Goal: Task Accomplishment & Management: Use online tool/utility

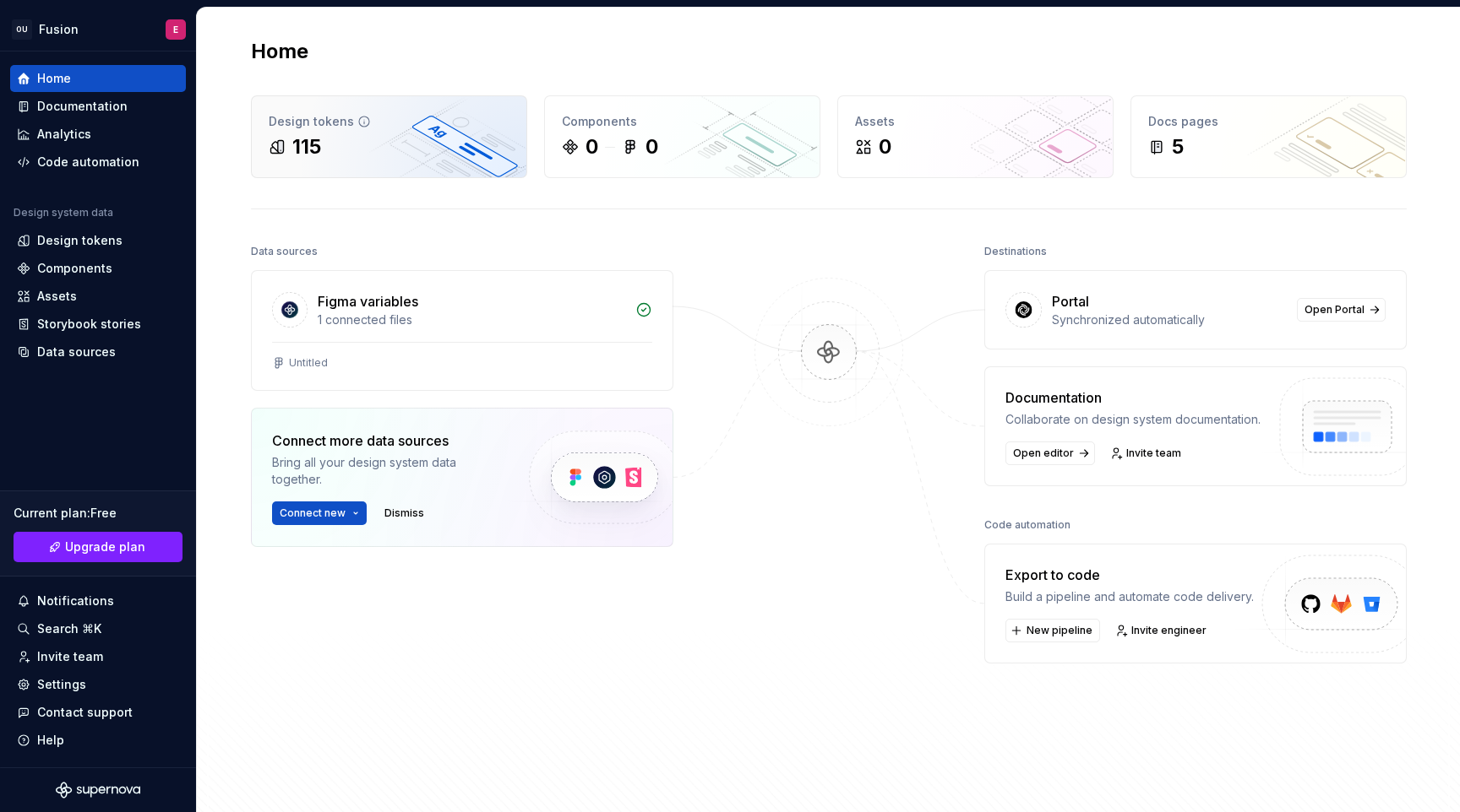
click at [357, 125] on icon at bounding box center [363, 121] width 14 height 14
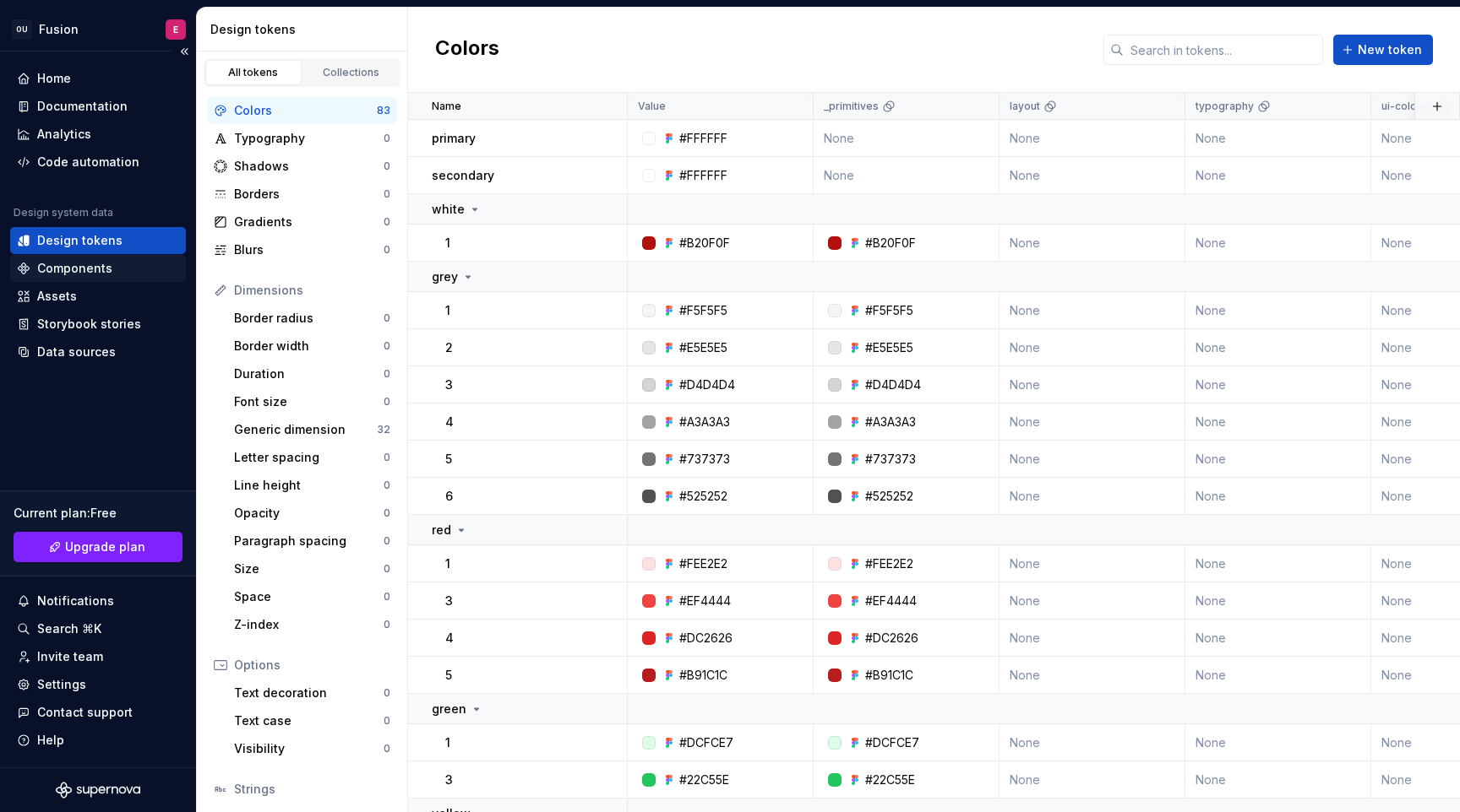
click at [104, 259] on div "Components" at bounding box center [98, 268] width 176 height 27
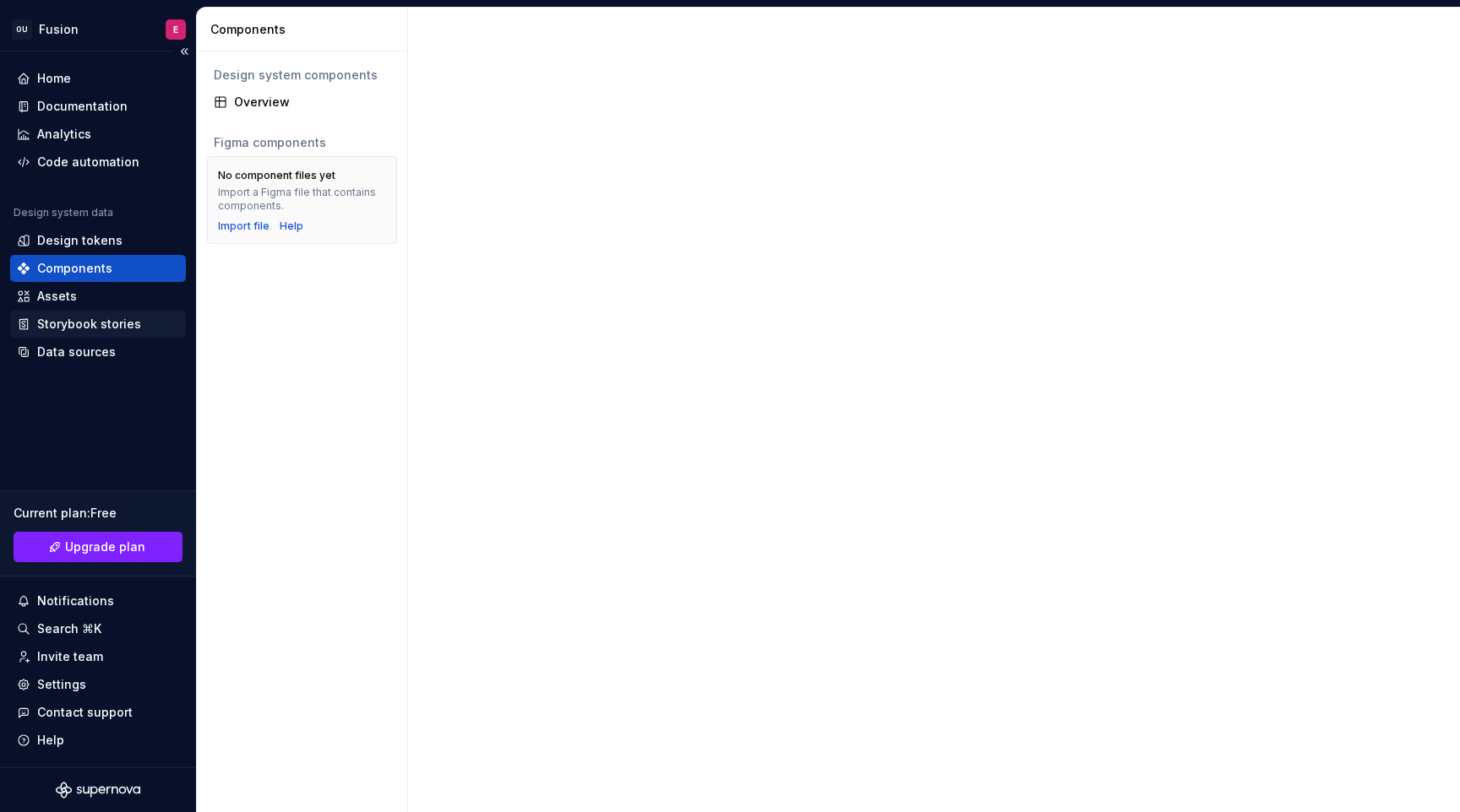
click at [103, 326] on div "Storybook stories" at bounding box center [89, 324] width 104 height 17
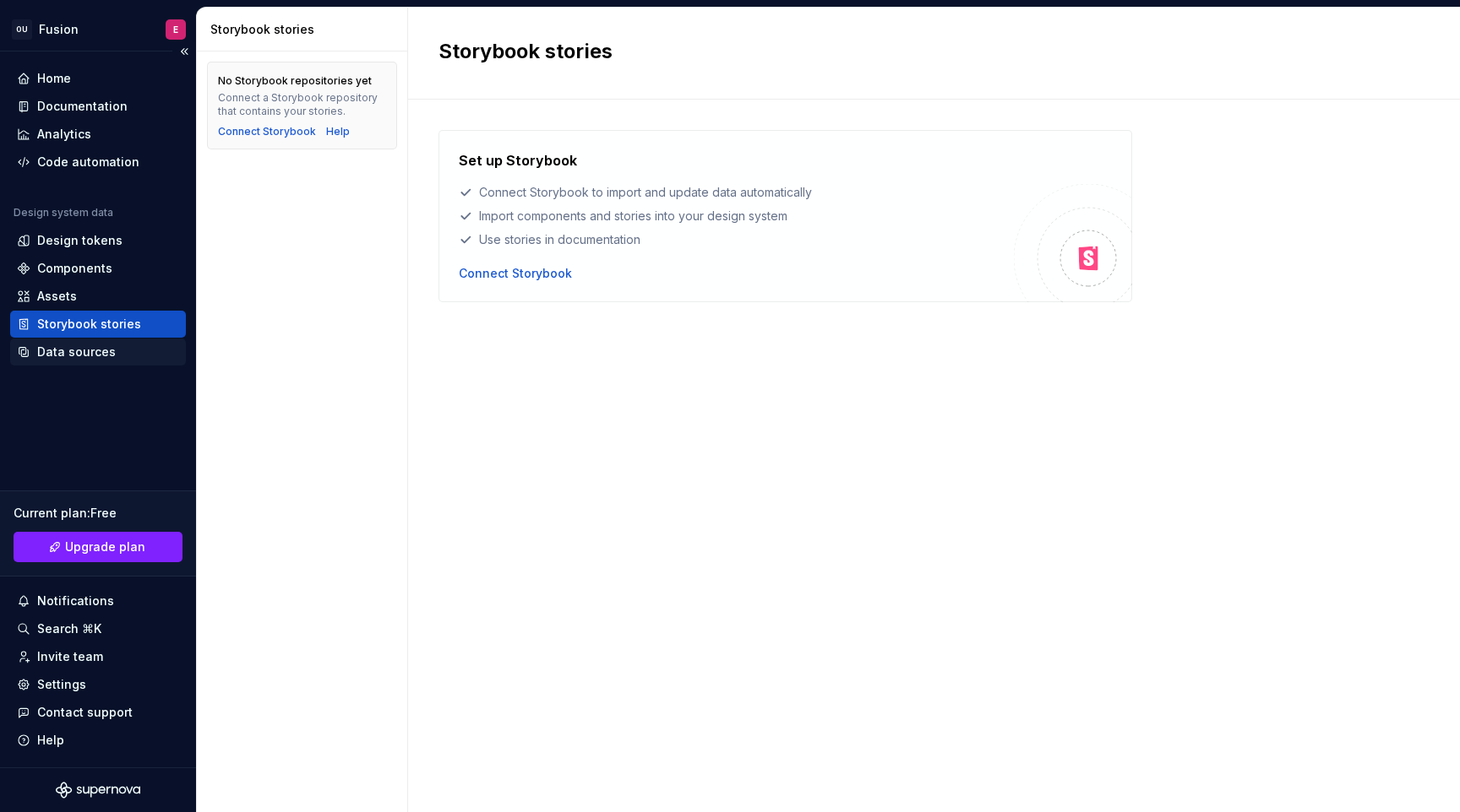
click at [112, 355] on div "Data sources" at bounding box center [98, 352] width 162 height 17
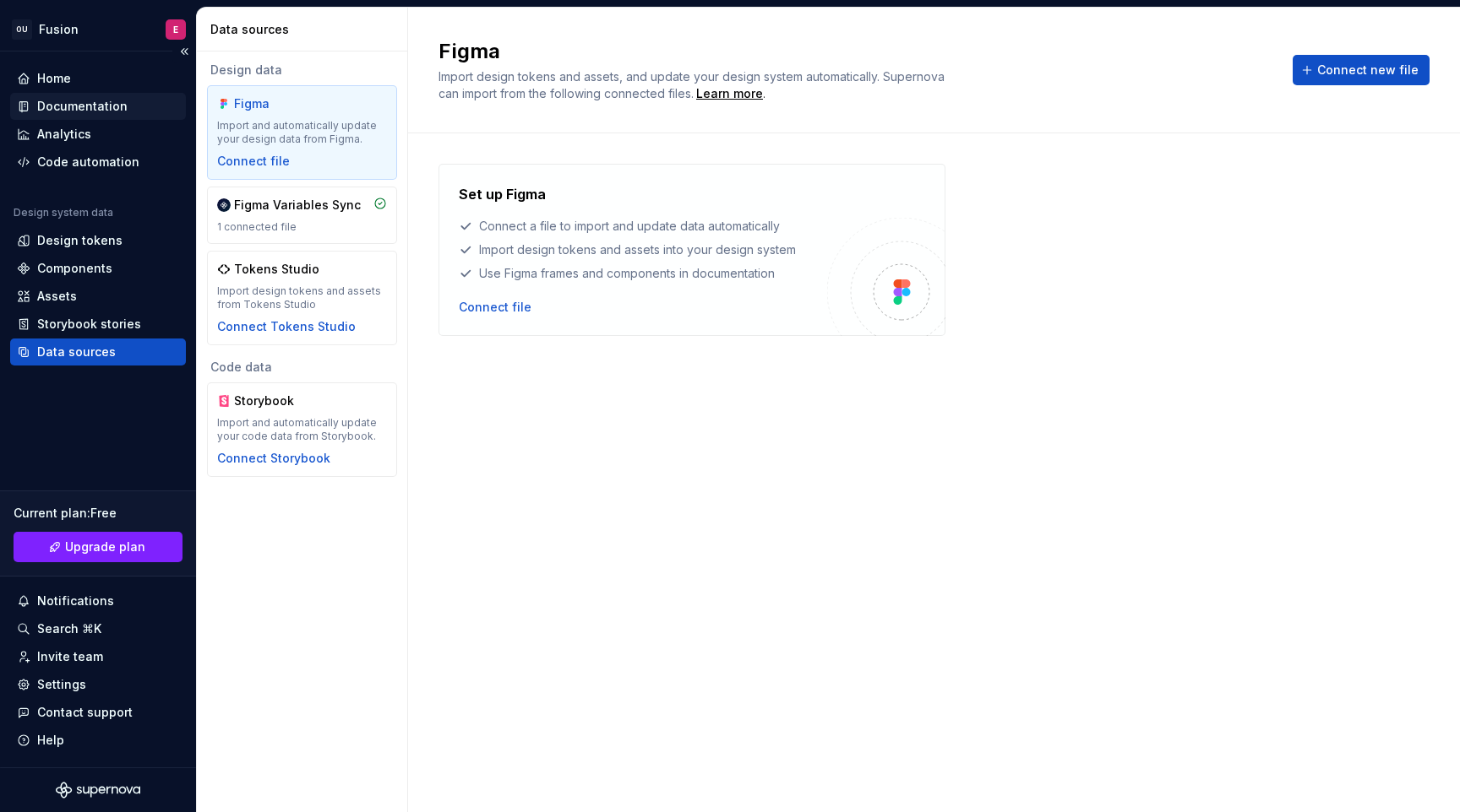
click at [115, 104] on div "Documentation" at bounding box center [82, 106] width 90 height 17
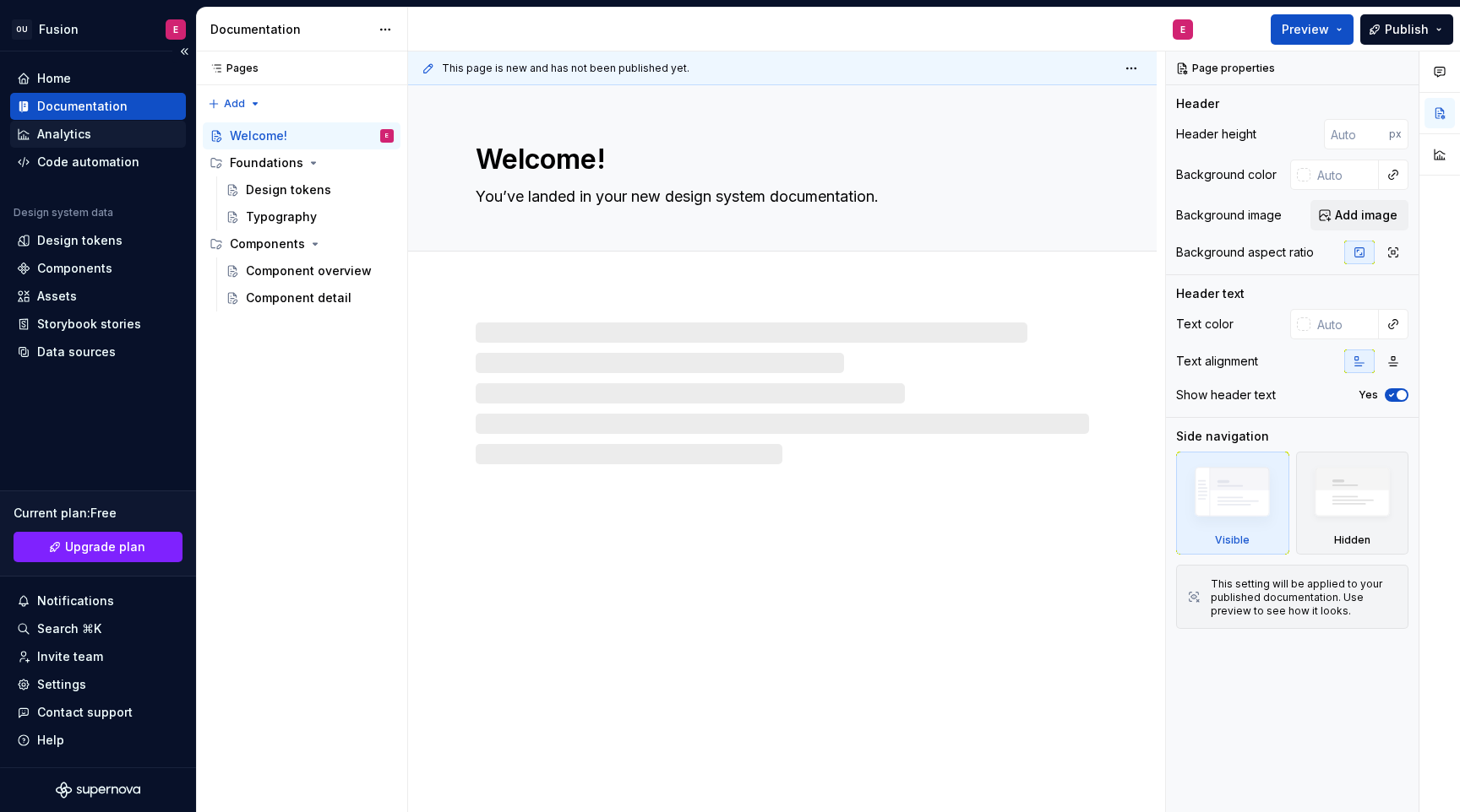
click at [113, 122] on div "Analytics" at bounding box center [98, 134] width 176 height 27
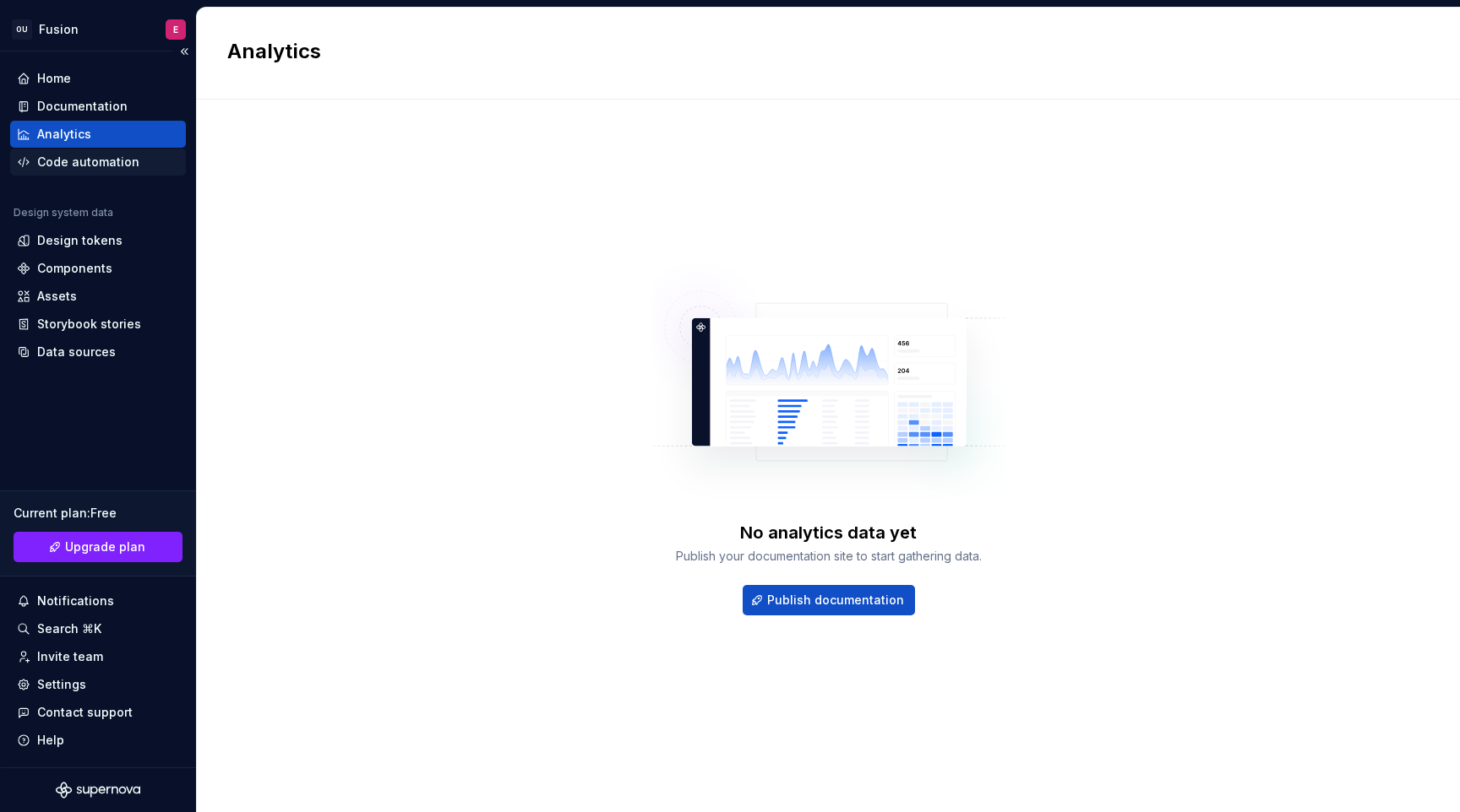
click at [116, 170] on div "Code automation" at bounding box center [98, 162] width 176 height 27
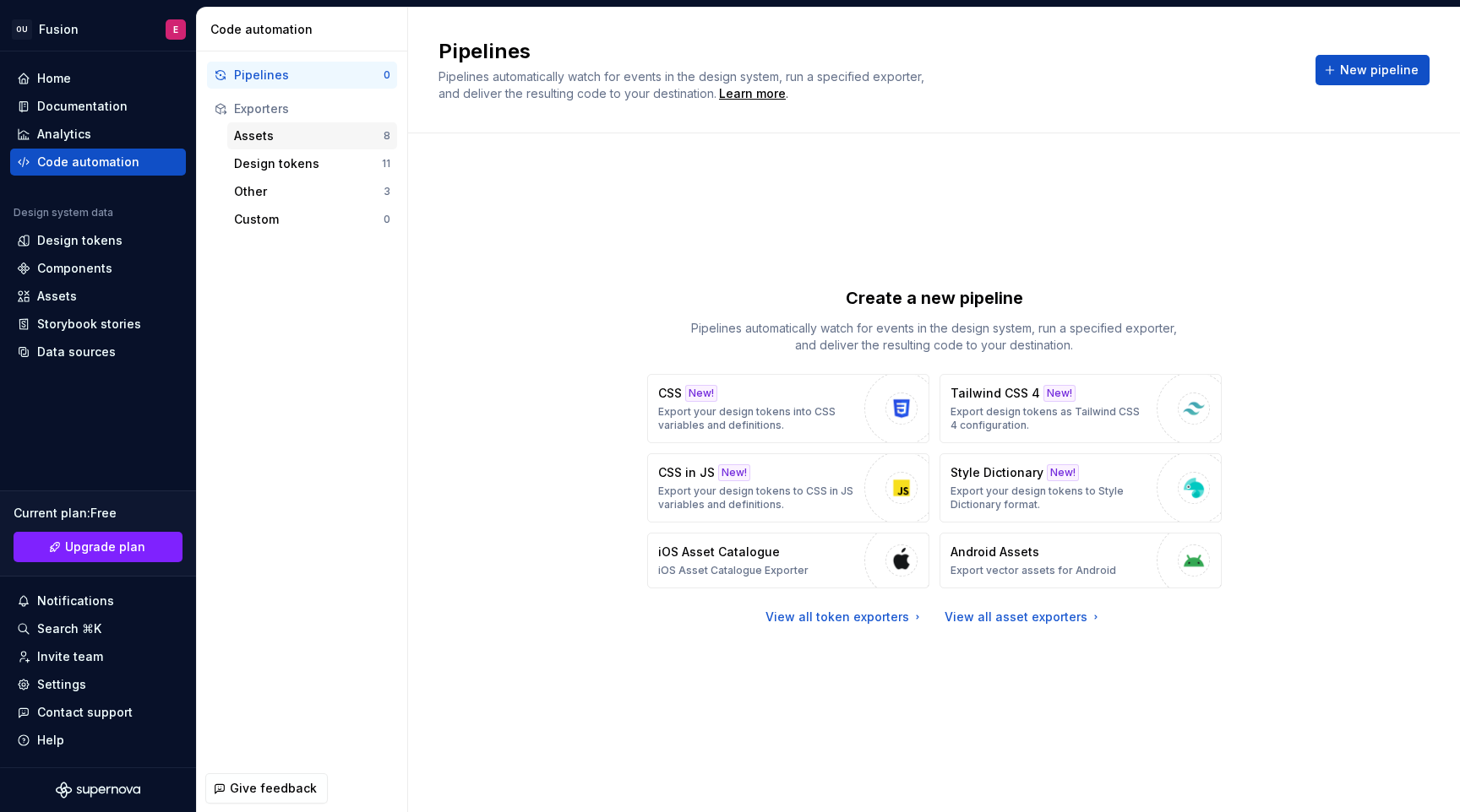
click at [321, 140] on div "Assets" at bounding box center [308, 136] width 149 height 17
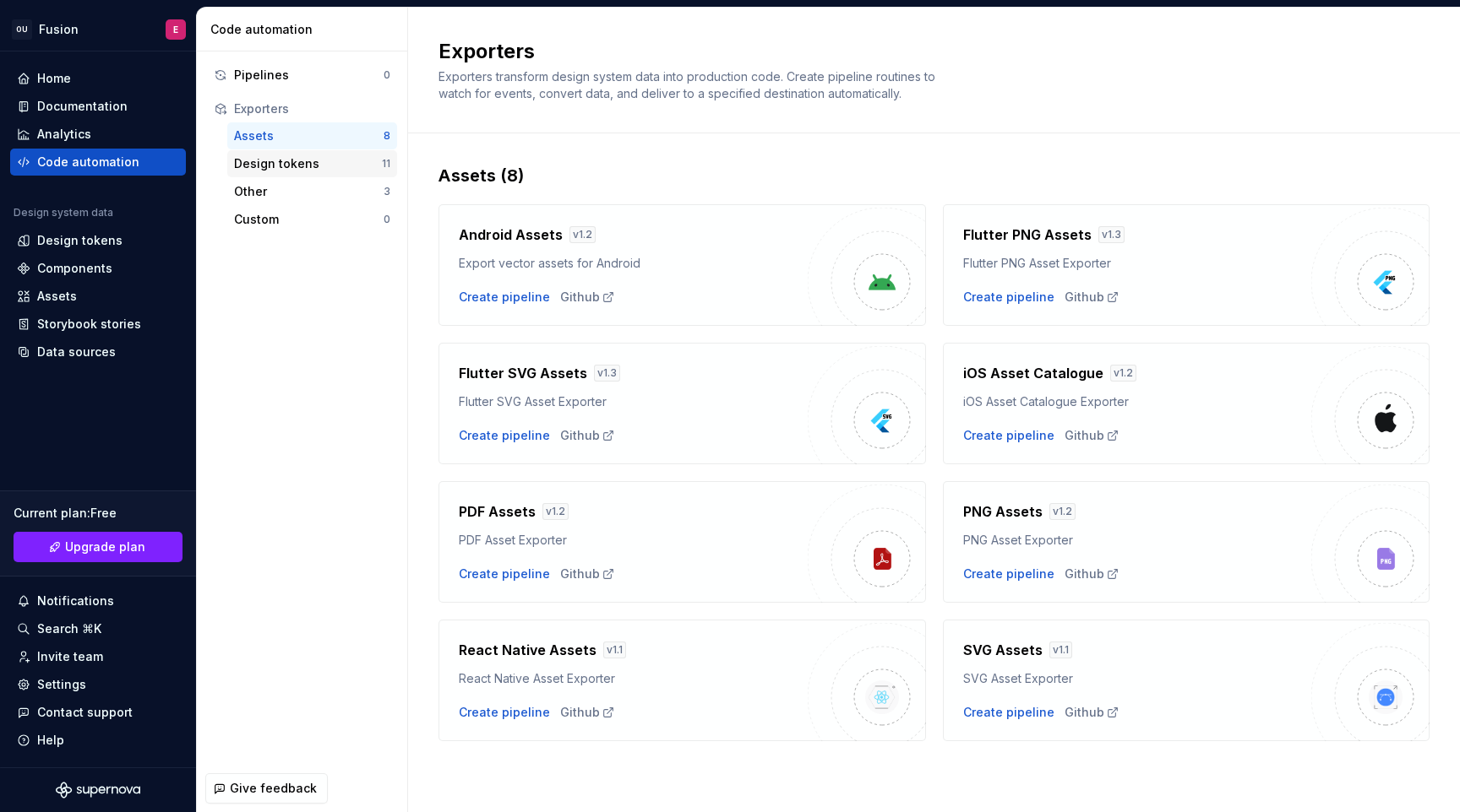
click at [312, 176] on div "Design tokens 11" at bounding box center [312, 163] width 170 height 27
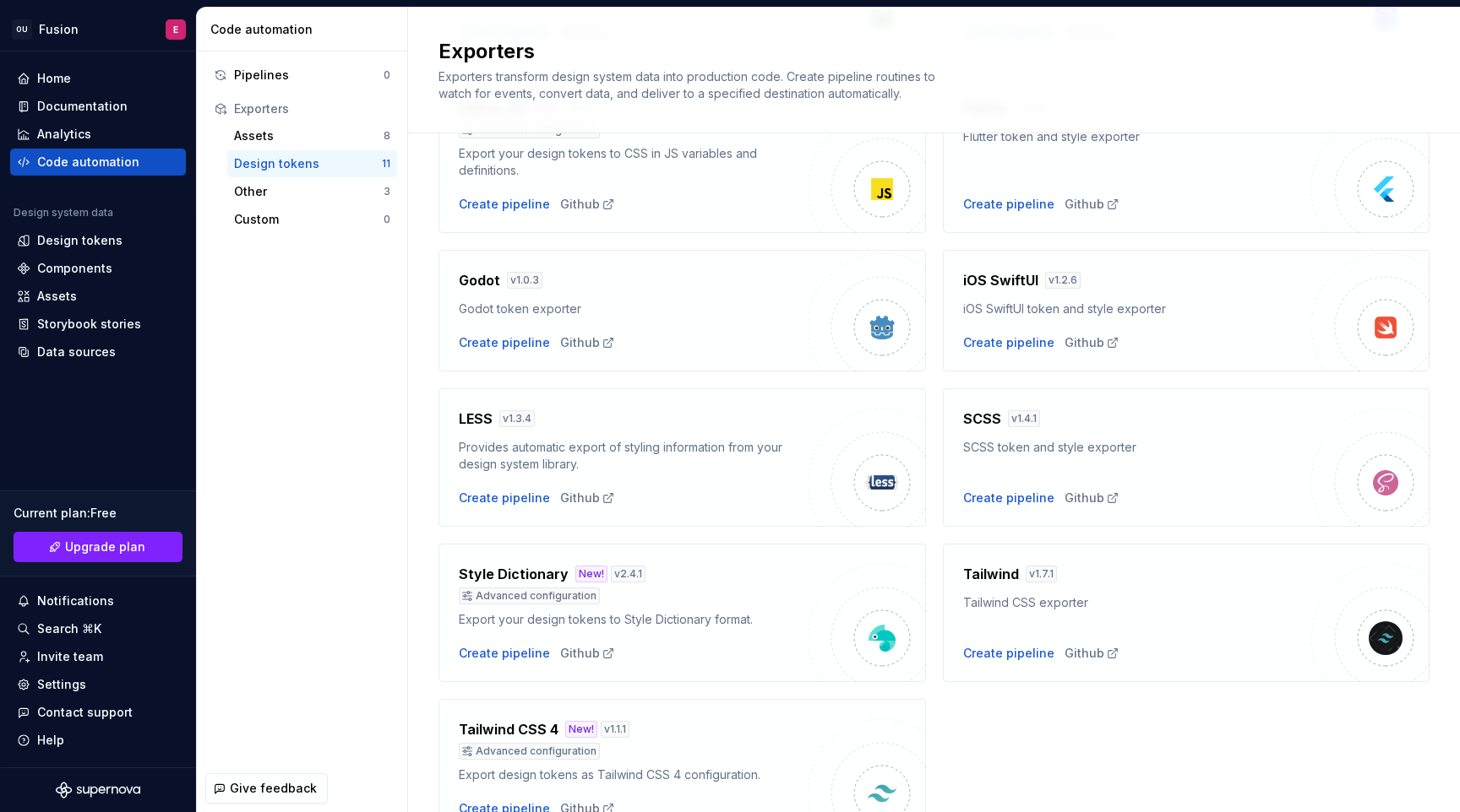
scroll to position [372, 0]
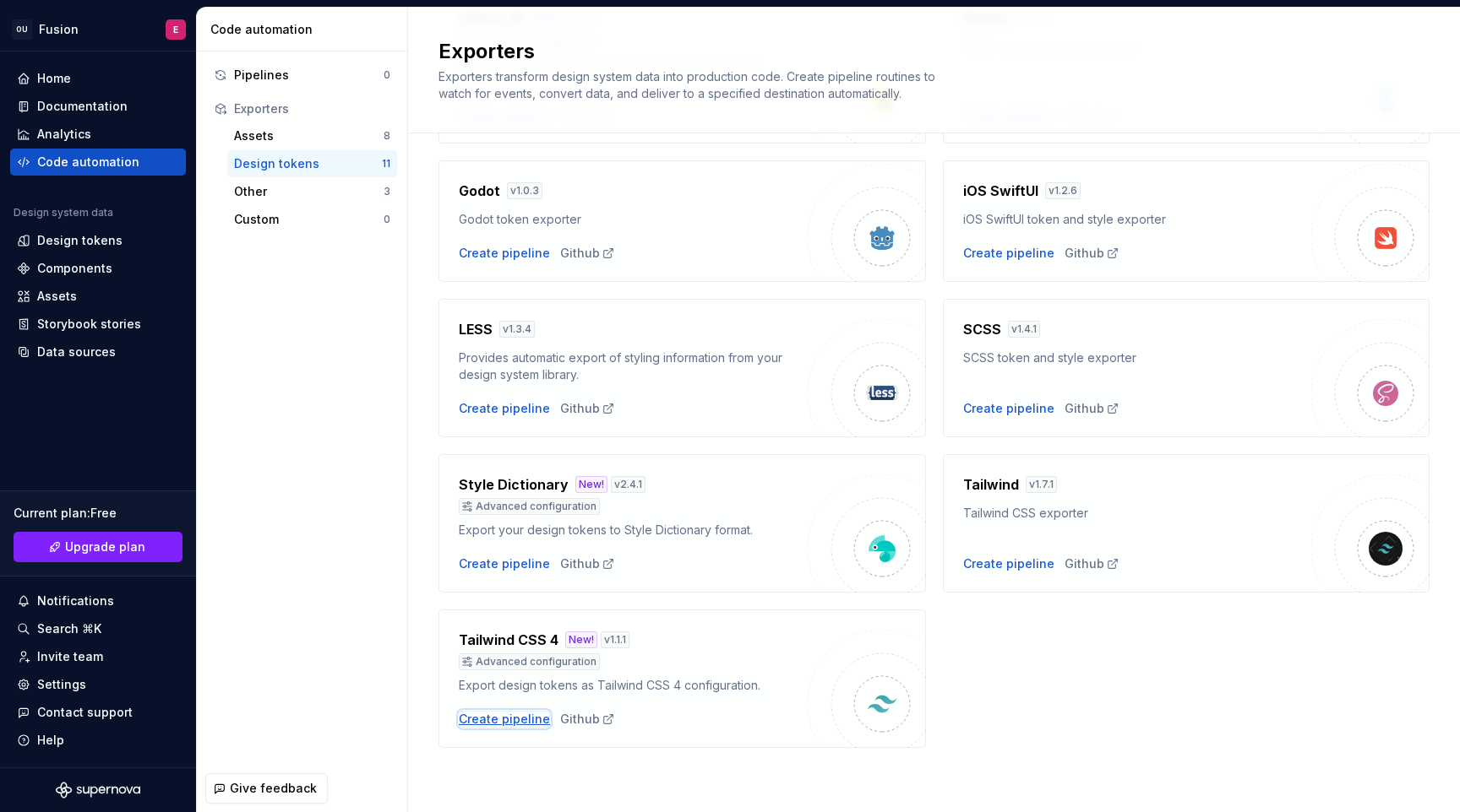
click at [516, 725] on div "Create pipeline" at bounding box center [504, 719] width 91 height 17
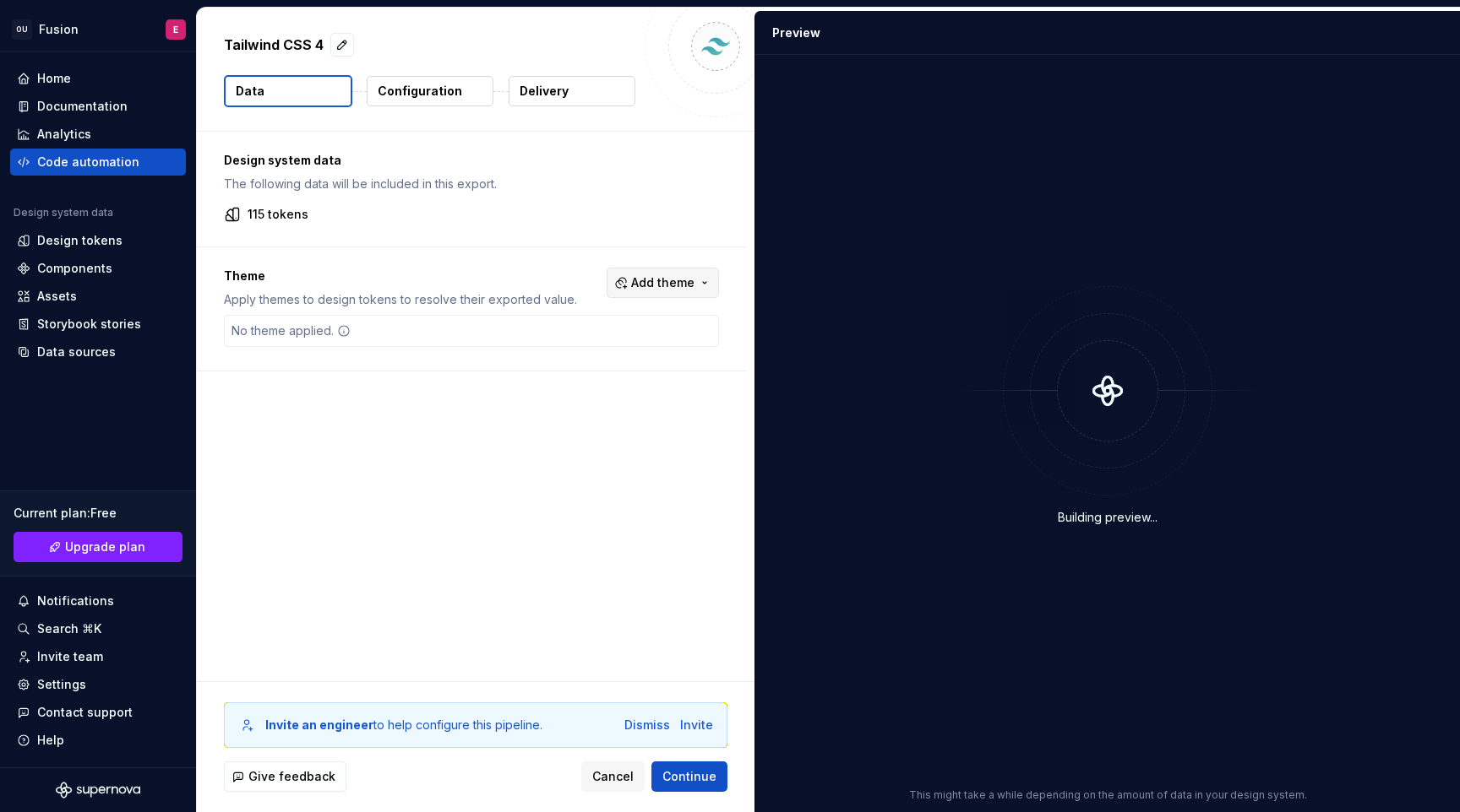
click at [637, 291] on button "Add theme" at bounding box center [662, 282] width 113 height 31
click at [545, 376] on div "Suggestions" at bounding box center [542, 377] width 14 height 14
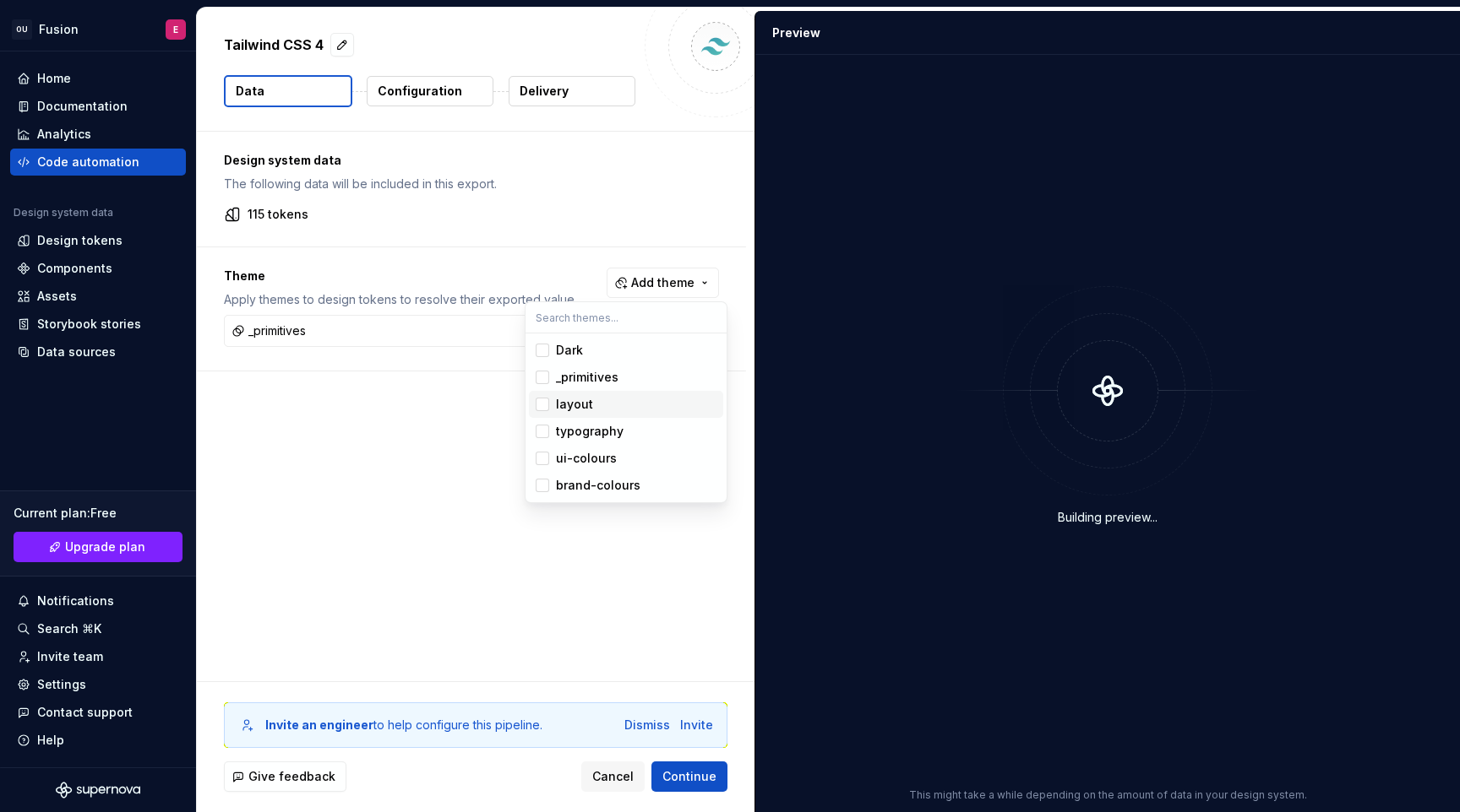
click at [543, 399] on div "Suggestions" at bounding box center [542, 404] width 14 height 14
click at [542, 421] on span "typography" at bounding box center [626, 431] width 195 height 27
click at [543, 453] on div "Suggestions" at bounding box center [542, 458] width 14 height 14
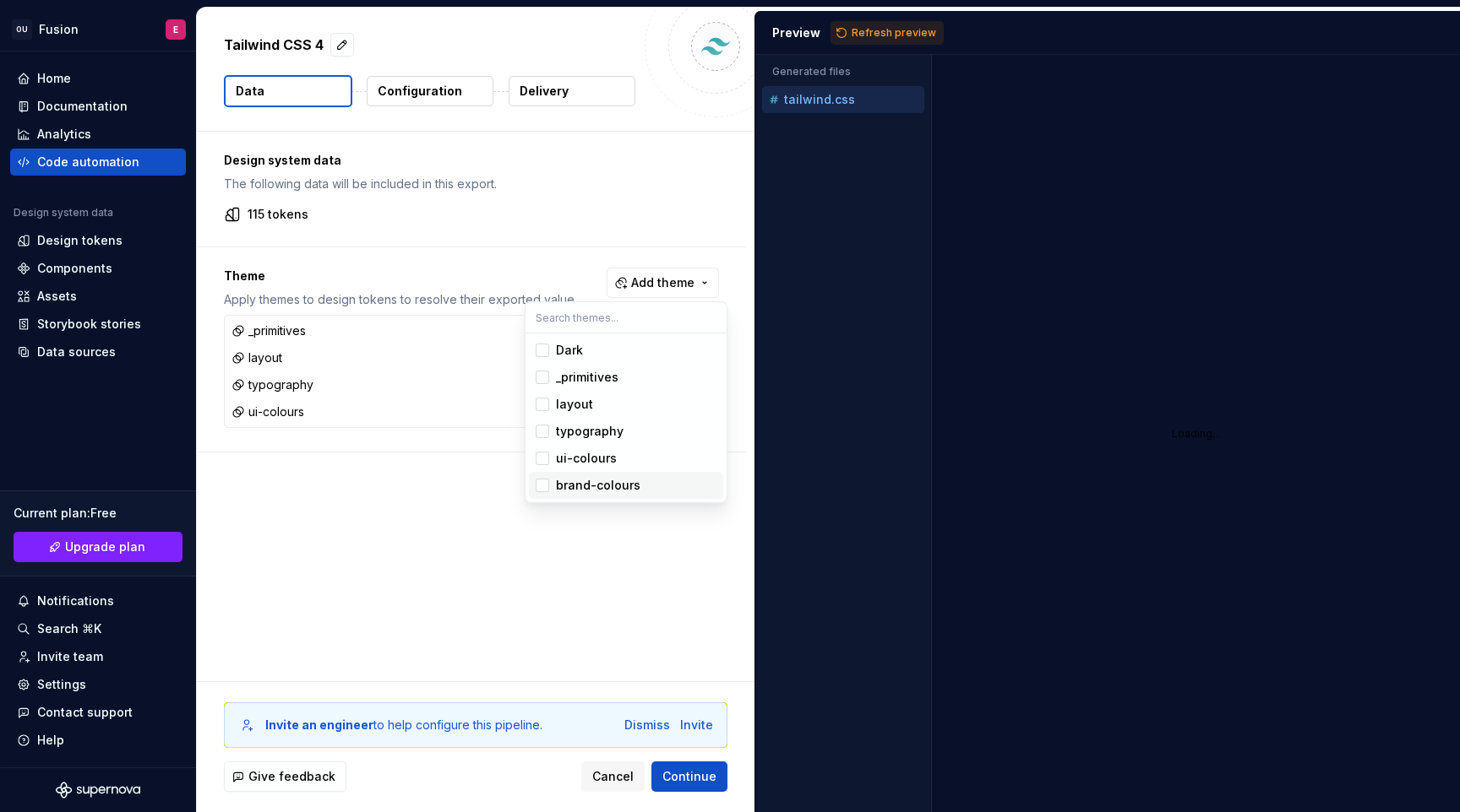
click at [544, 483] on div "Suggestions" at bounding box center [542, 485] width 14 height 14
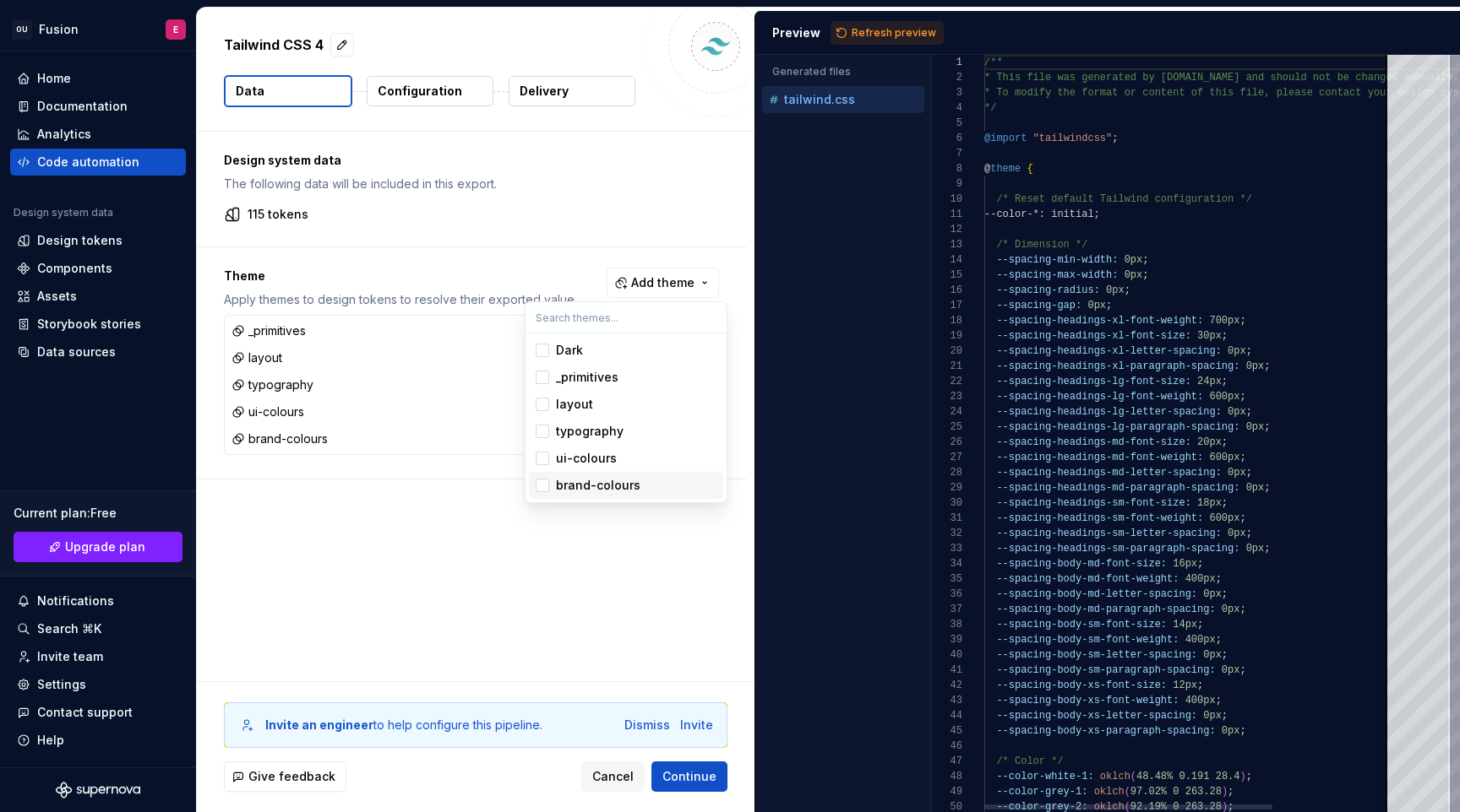
click at [569, 574] on html "OU Fusion E Home Documentation Analytics Code automation Design system data Des…" at bounding box center [730, 406] width 1460 height 812
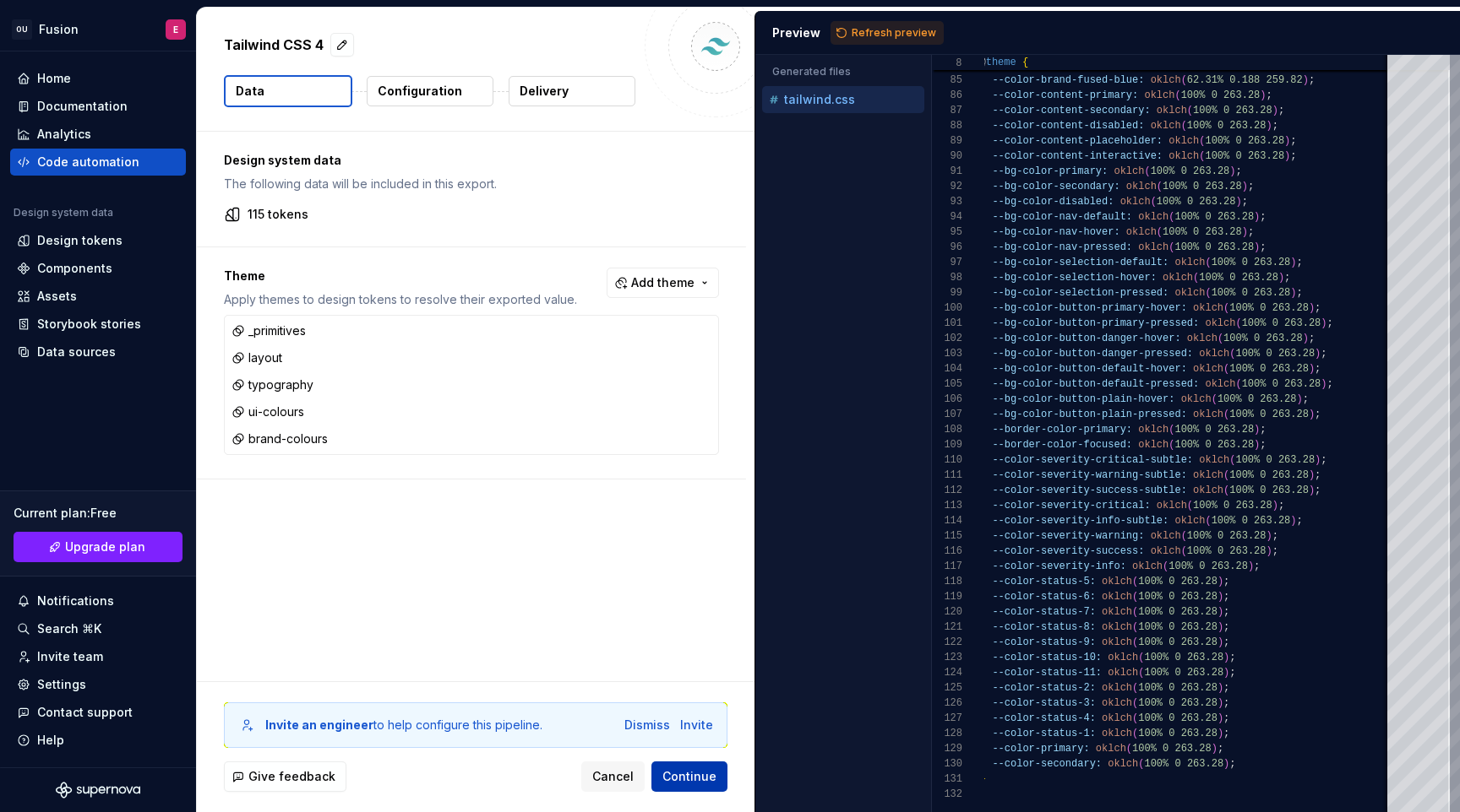
click at [704, 769] on span "Continue" at bounding box center [689, 777] width 54 height 17
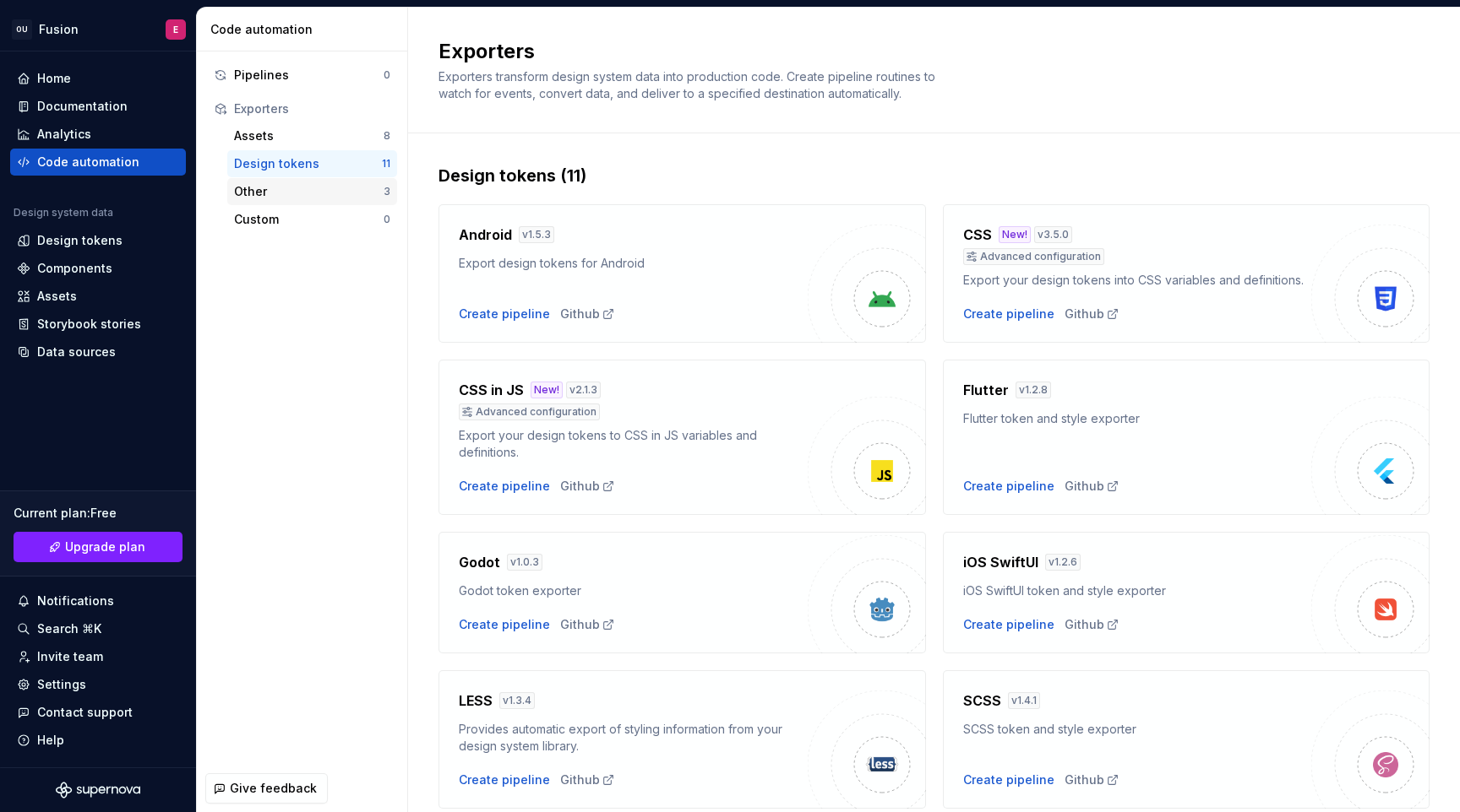
click at [361, 190] on div "Other" at bounding box center [308, 192] width 149 height 17
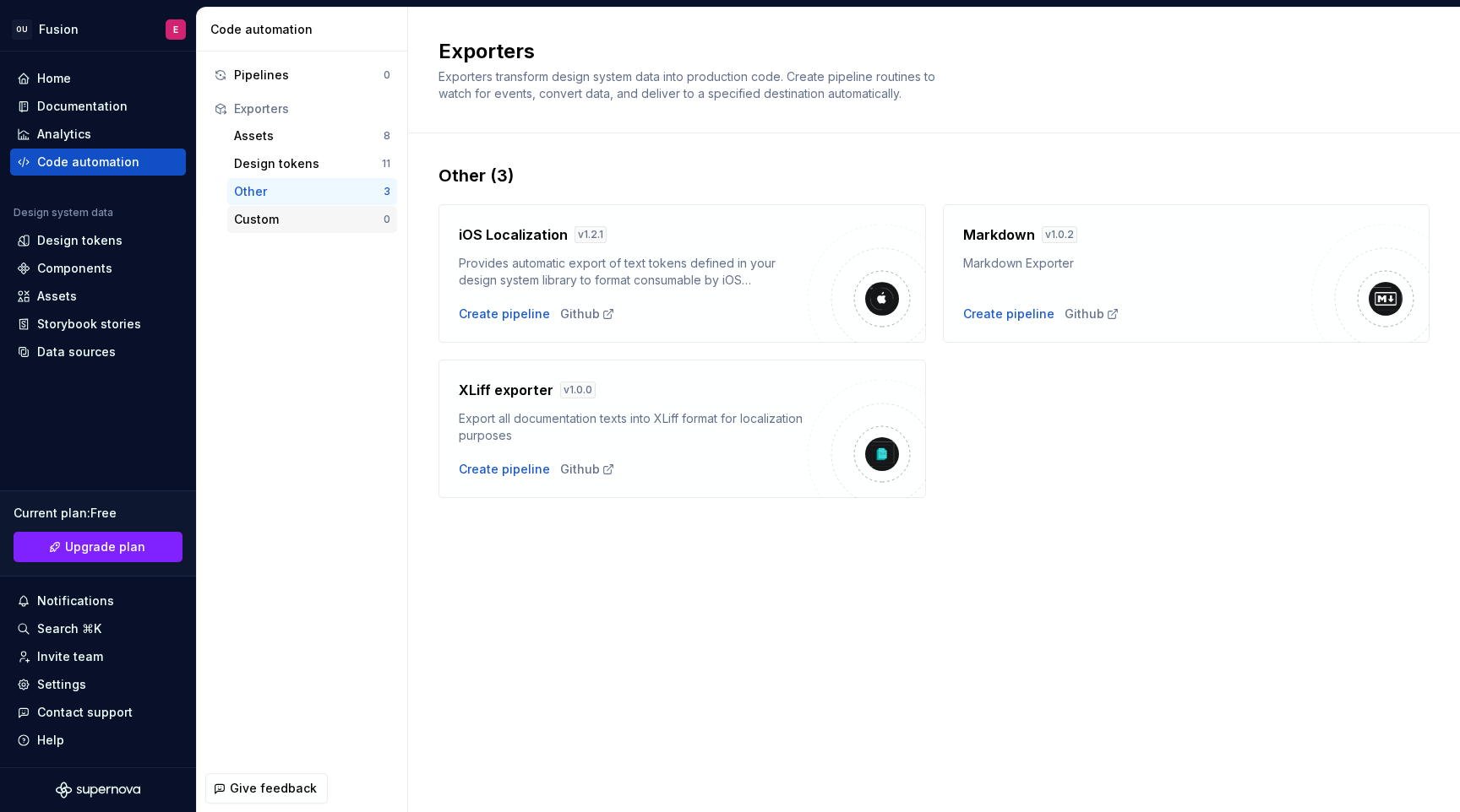
click at [342, 213] on div "Custom" at bounding box center [308, 220] width 149 height 17
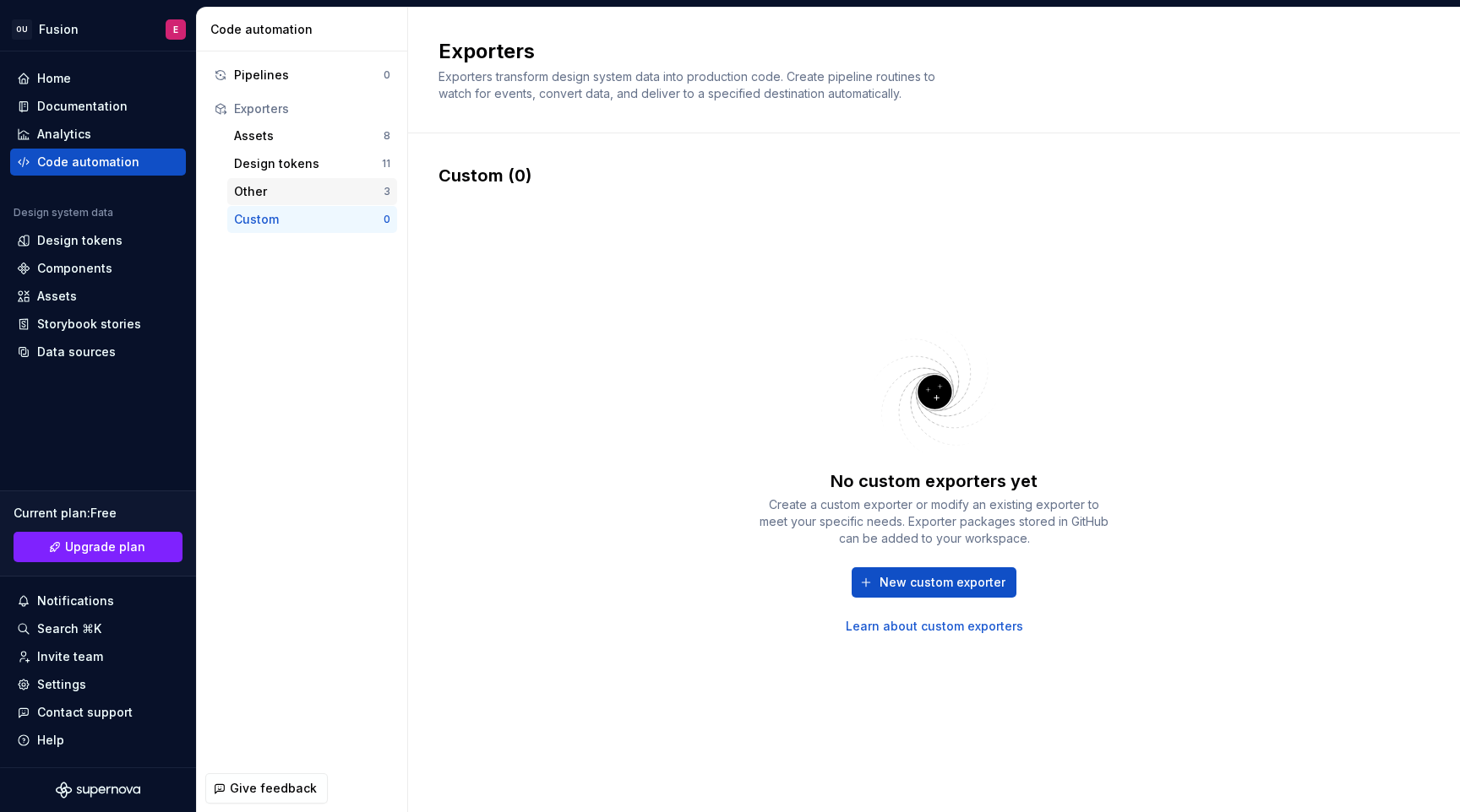
click at [348, 196] on div "Other" at bounding box center [308, 192] width 149 height 17
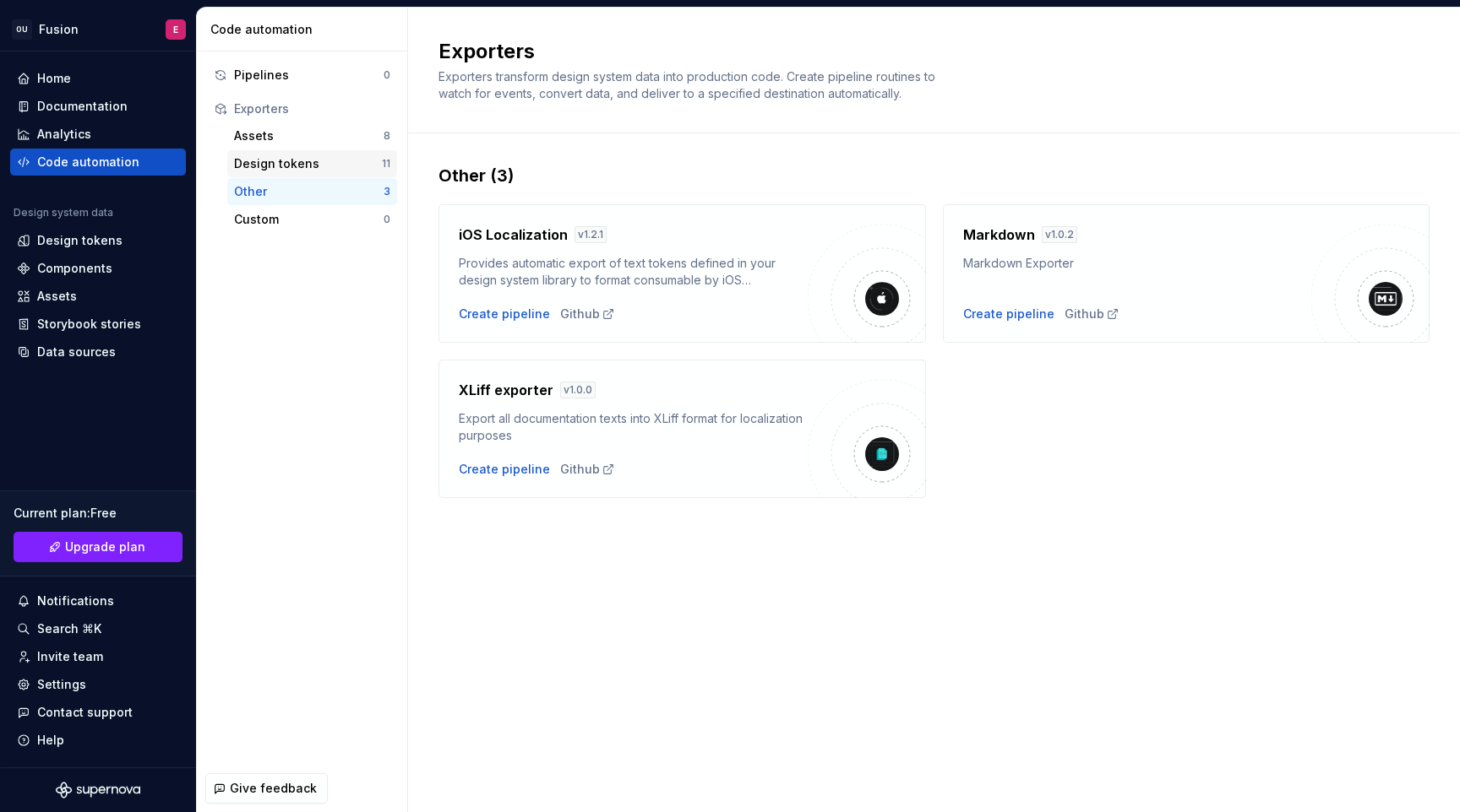
click at [347, 159] on div "Design tokens" at bounding box center [307, 164] width 148 height 17
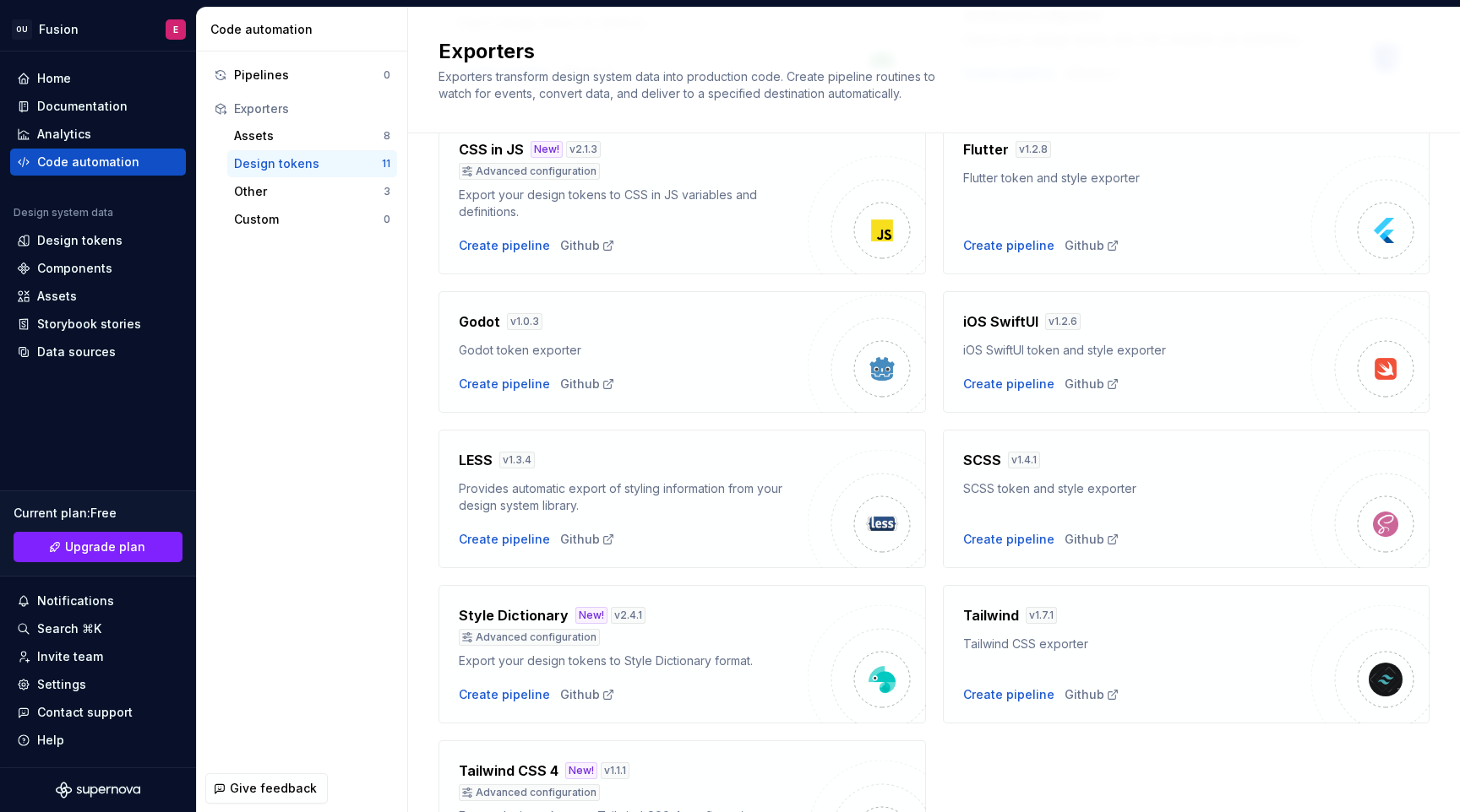
scroll to position [372, 0]
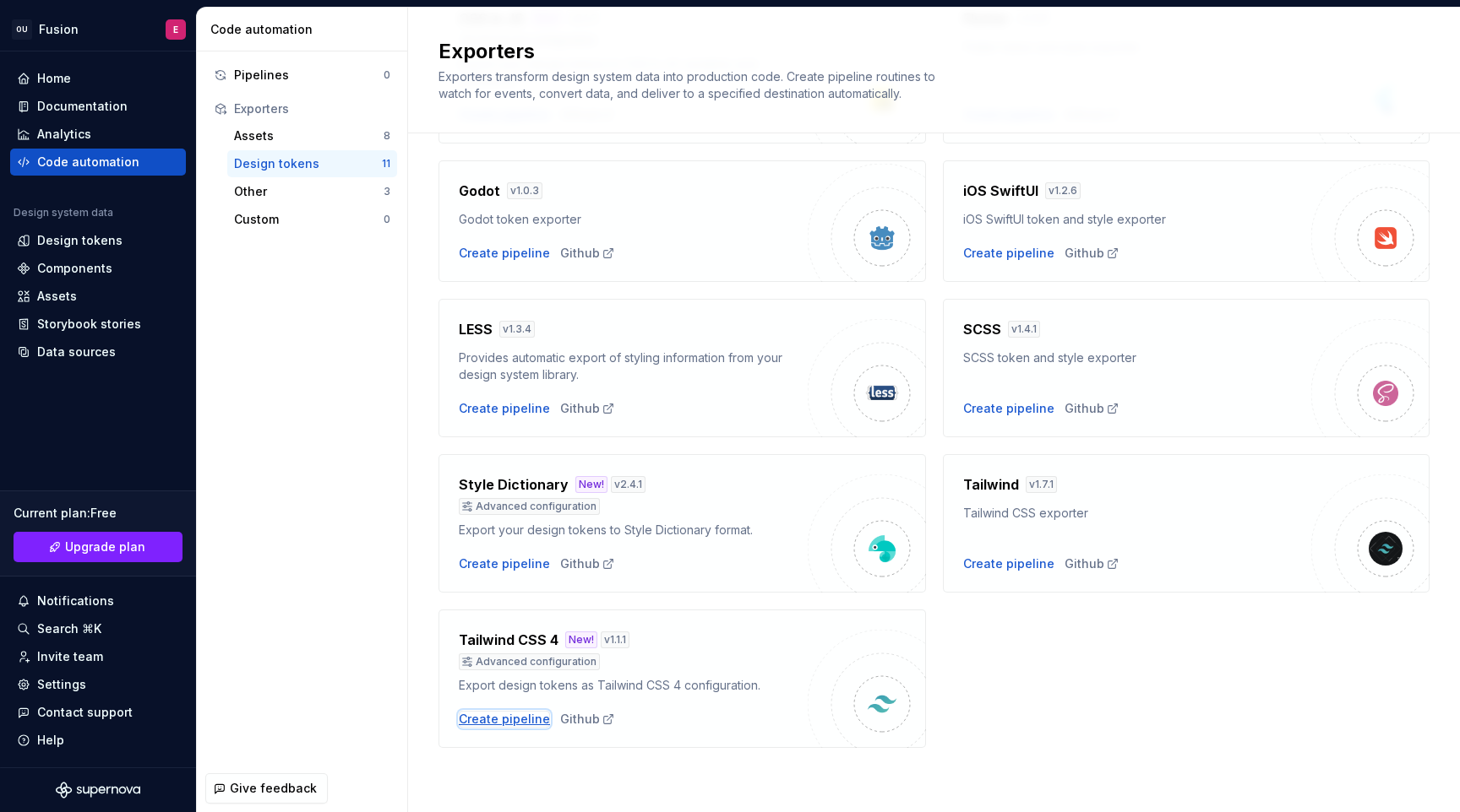
click at [525, 723] on div "Create pipeline" at bounding box center [504, 719] width 91 height 17
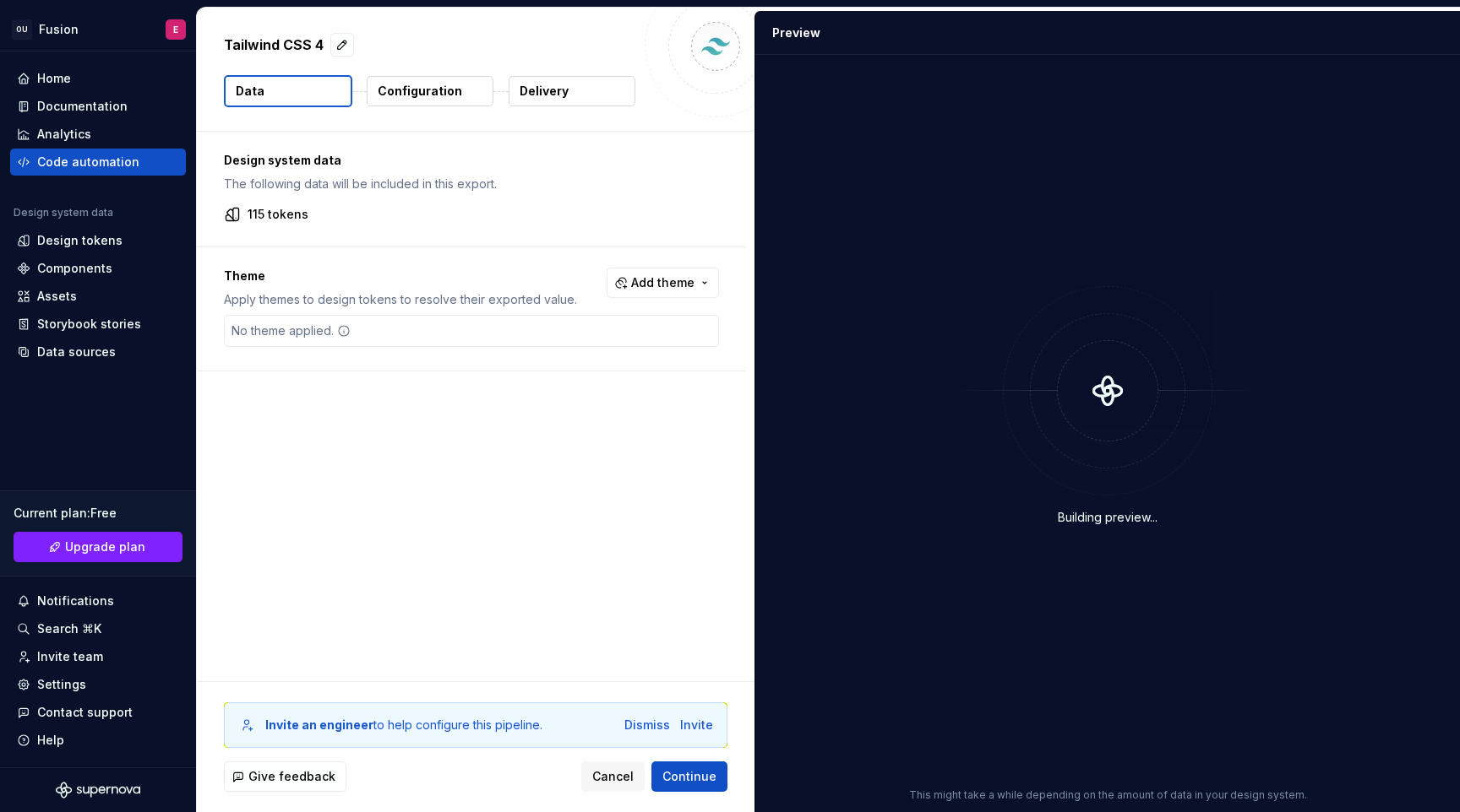
click at [459, 89] on button "Configuration" at bounding box center [430, 91] width 127 height 31
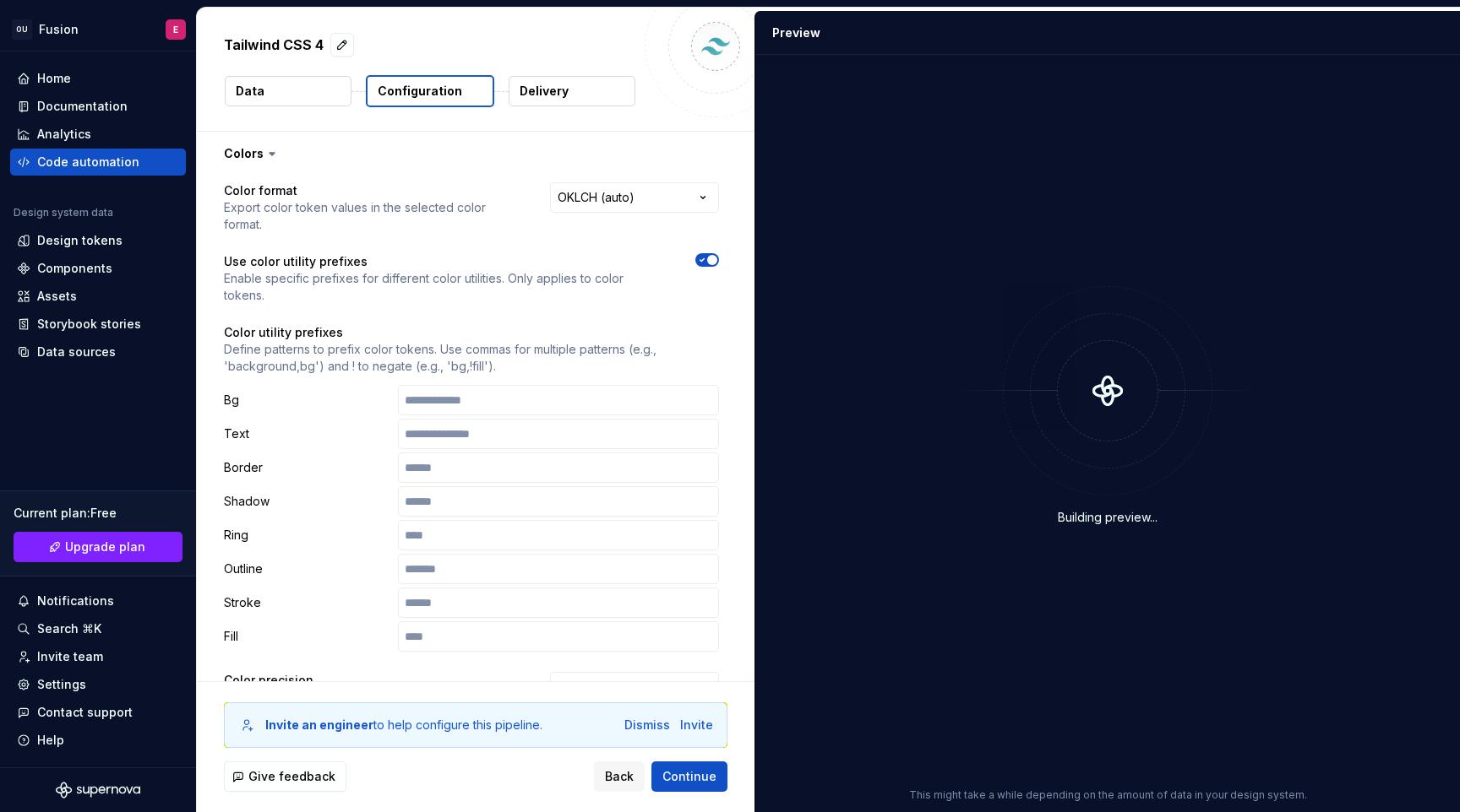
click at [293, 79] on button "Data" at bounding box center [288, 91] width 127 height 31
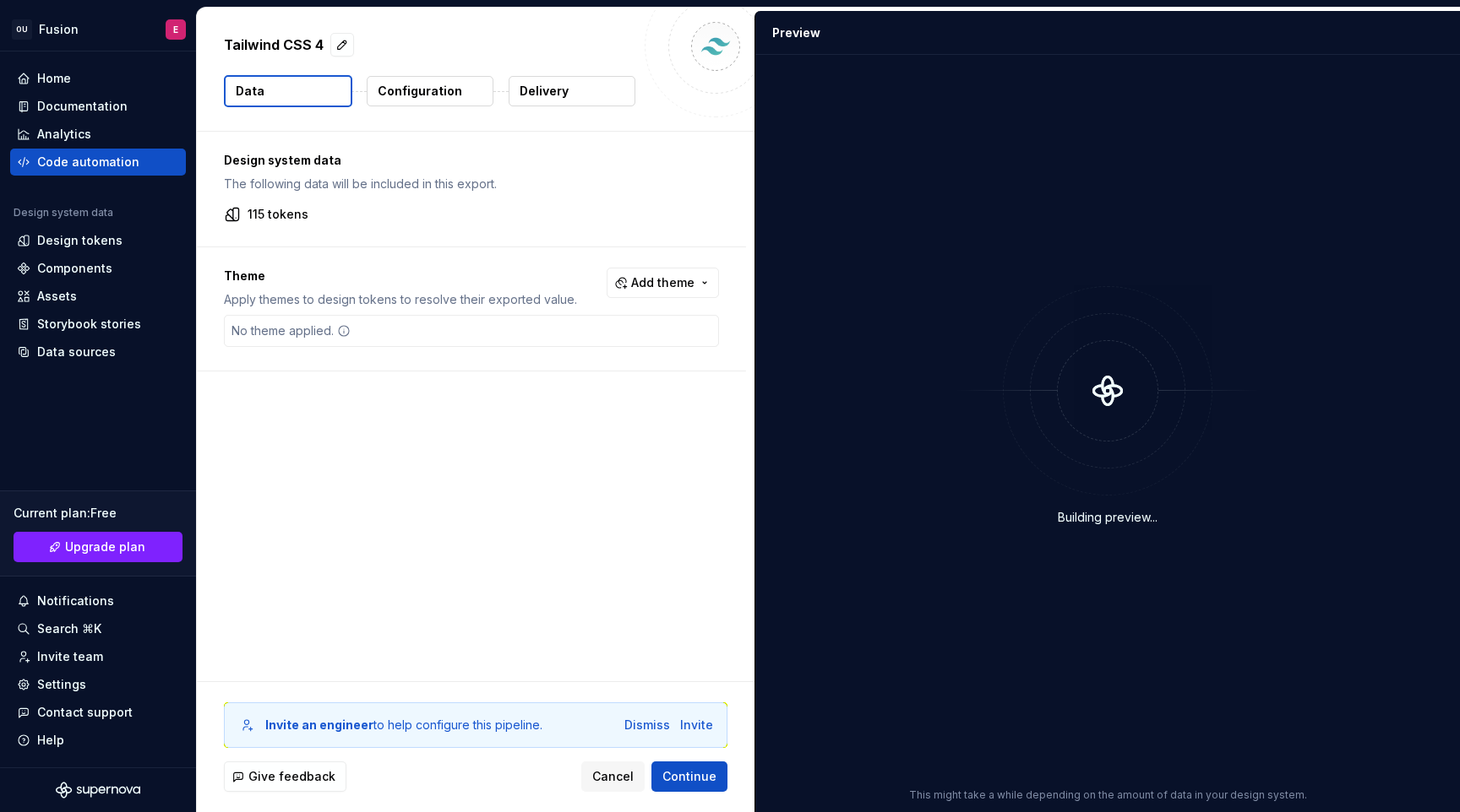
click at [420, 86] on p "Configuration" at bounding box center [419, 91] width 85 height 17
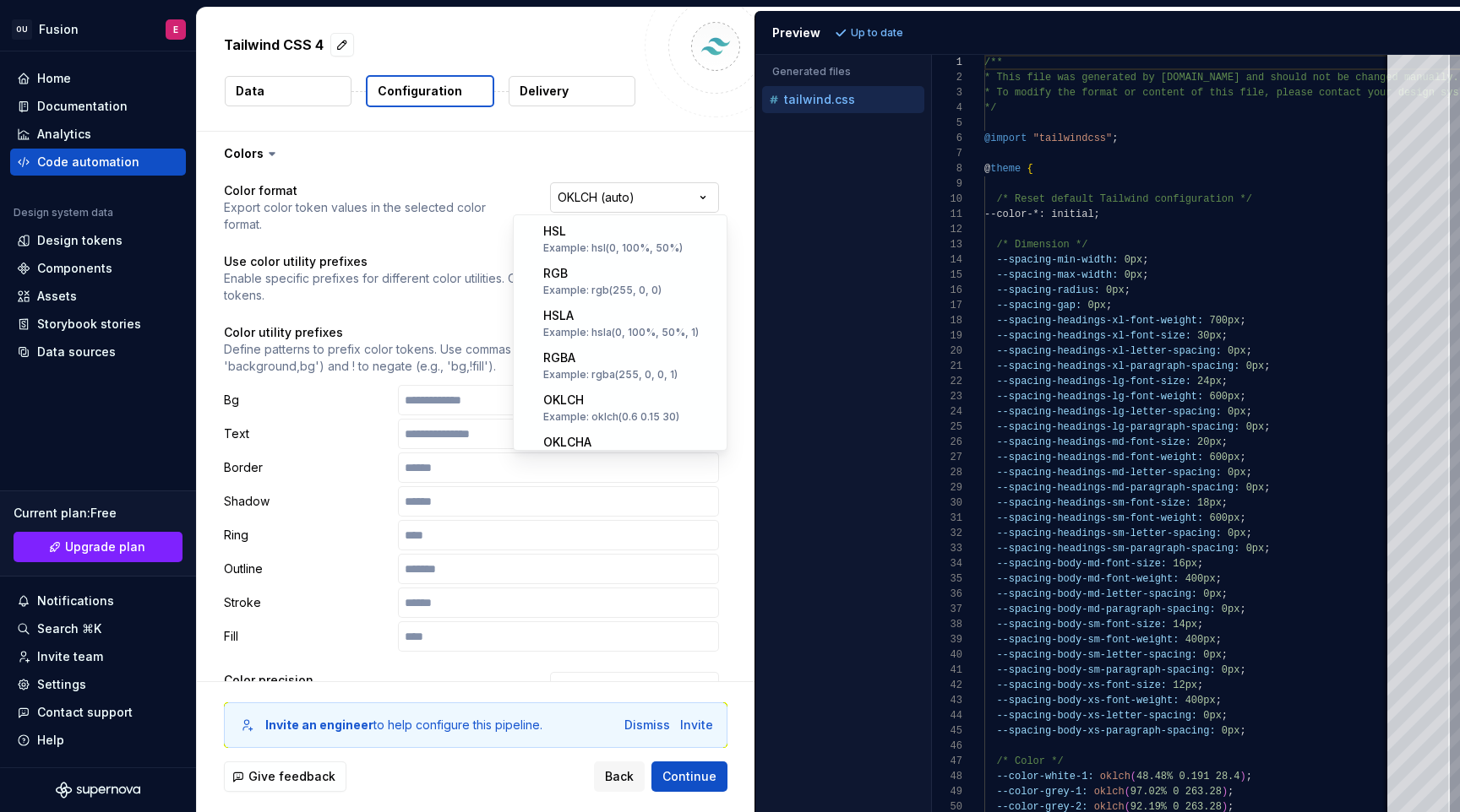
click at [634, 204] on html "**********" at bounding box center [730, 406] width 1460 height 812
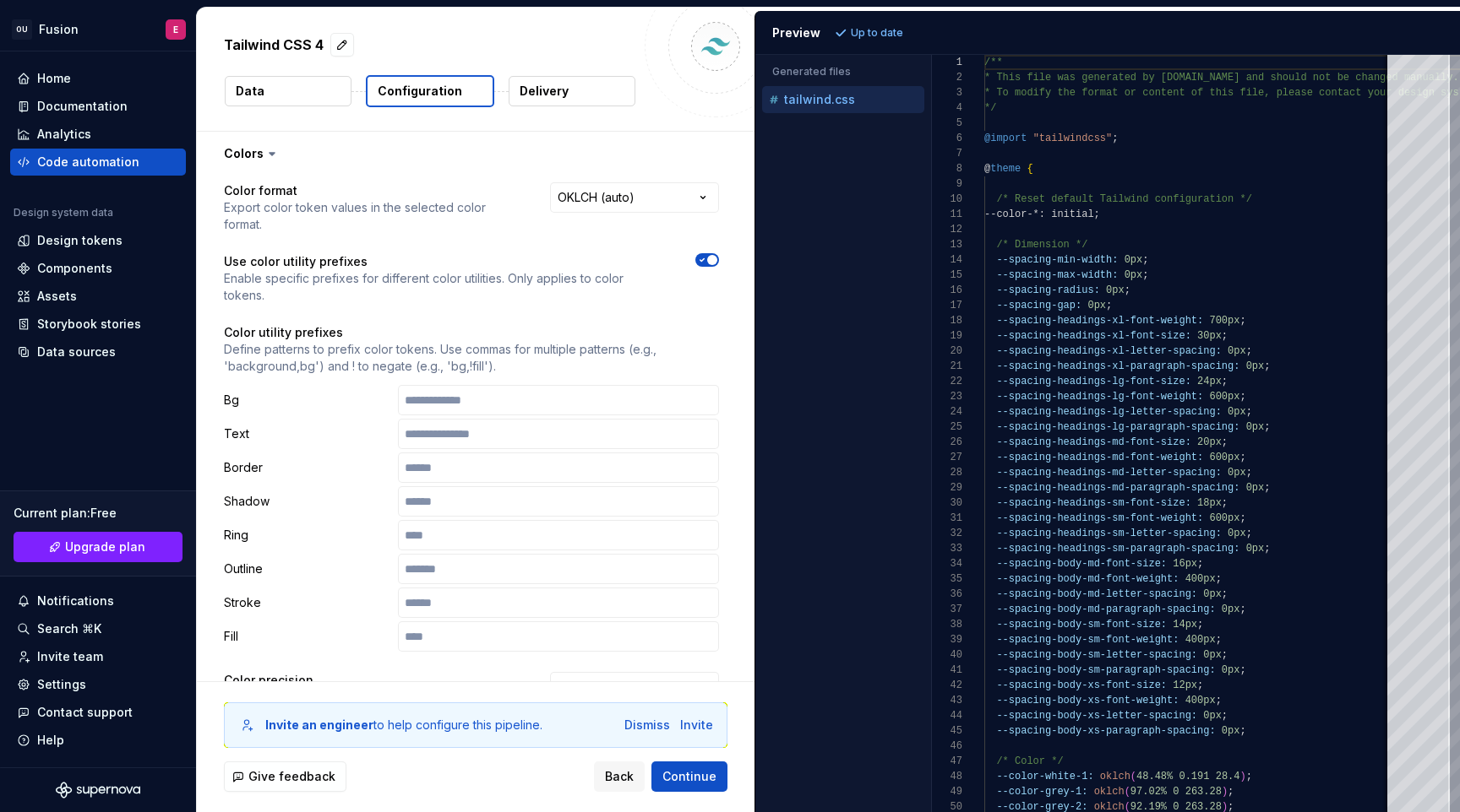
click at [636, 203] on html "**********" at bounding box center [730, 406] width 1460 height 812
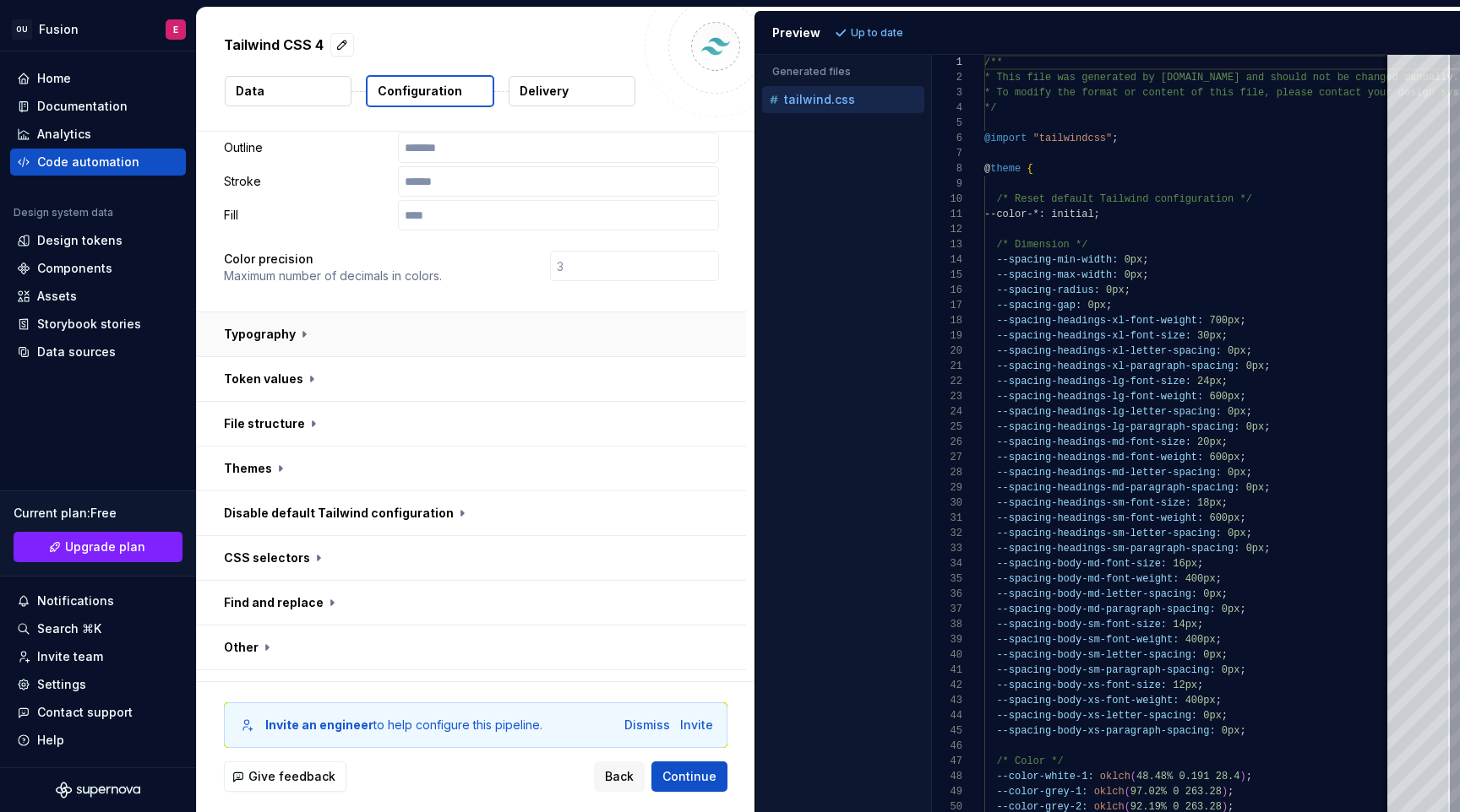
click at [290, 312] on button "button" at bounding box center [471, 333] width 549 height 44
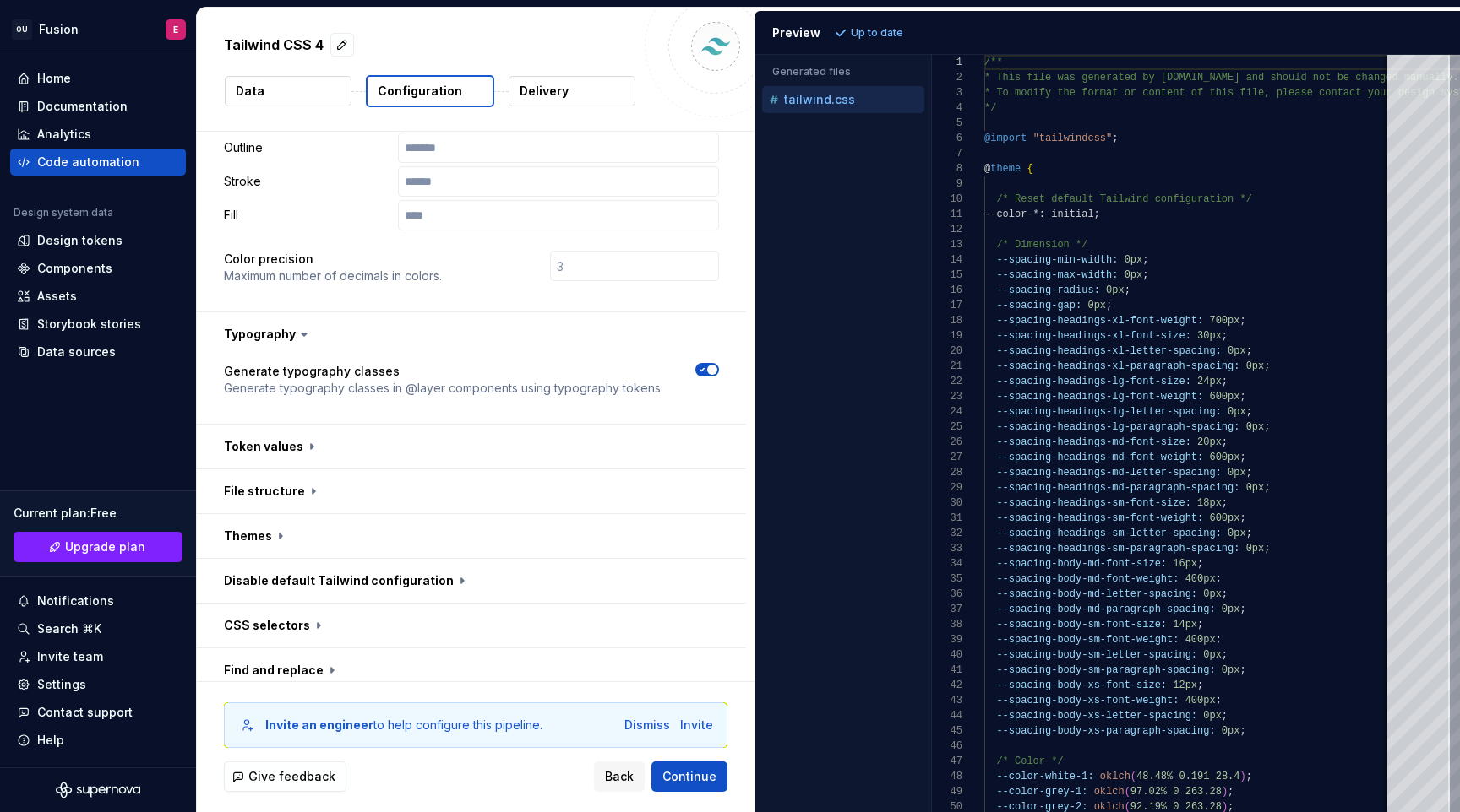
click at [602, 96] on button "Delivery" at bounding box center [572, 91] width 127 height 31
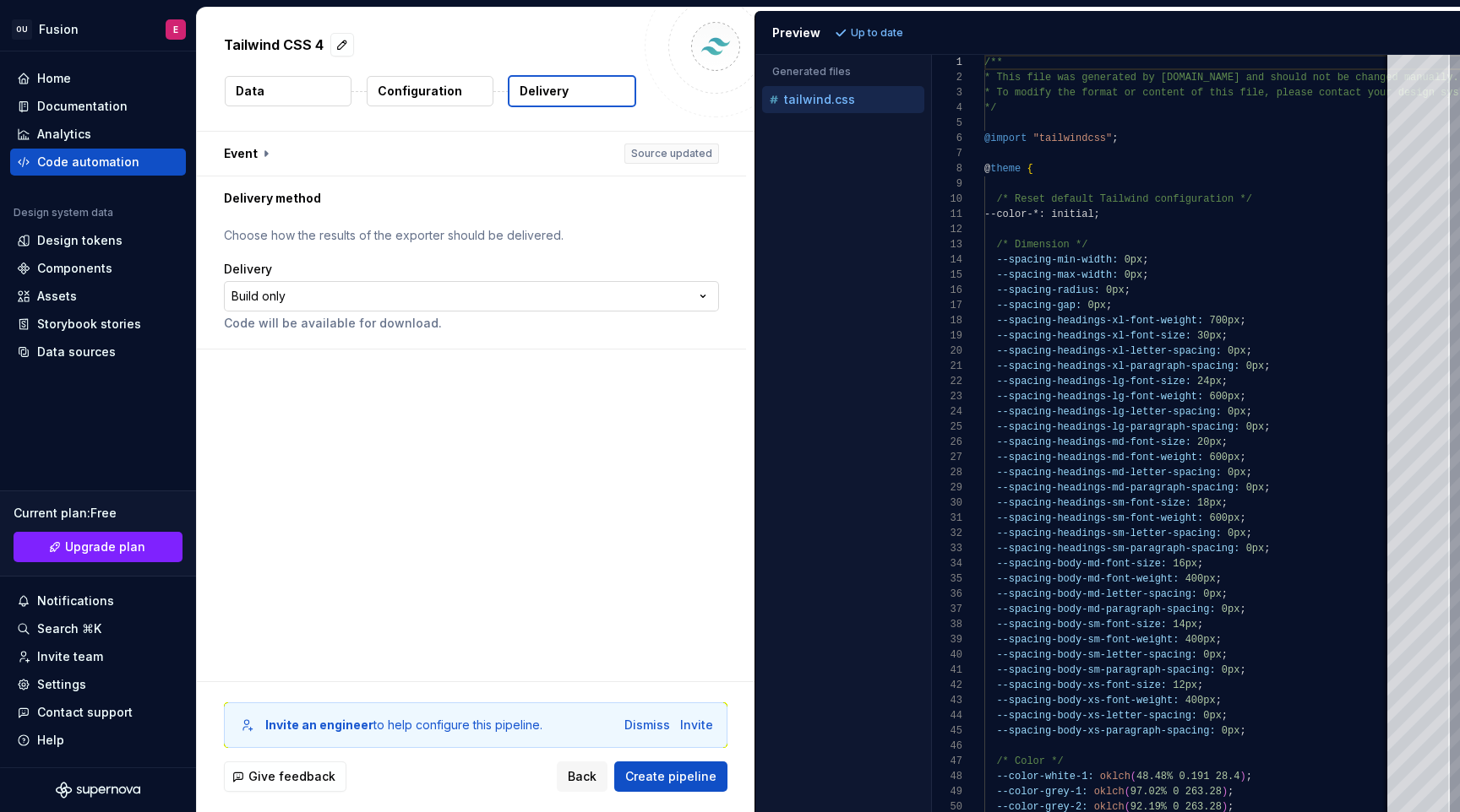
click at [492, 283] on html "**********" at bounding box center [730, 406] width 1460 height 812
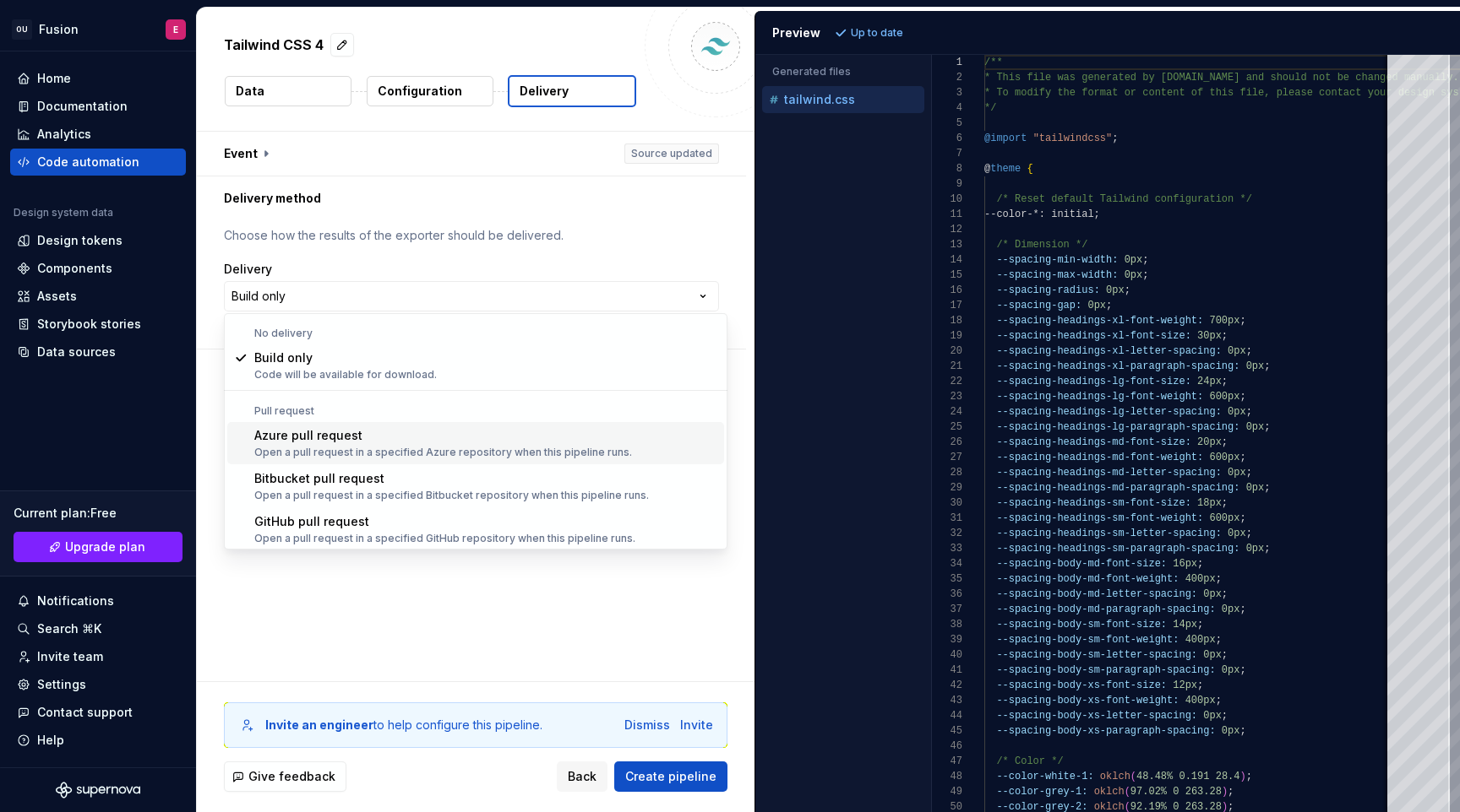
scroll to position [47, 0]
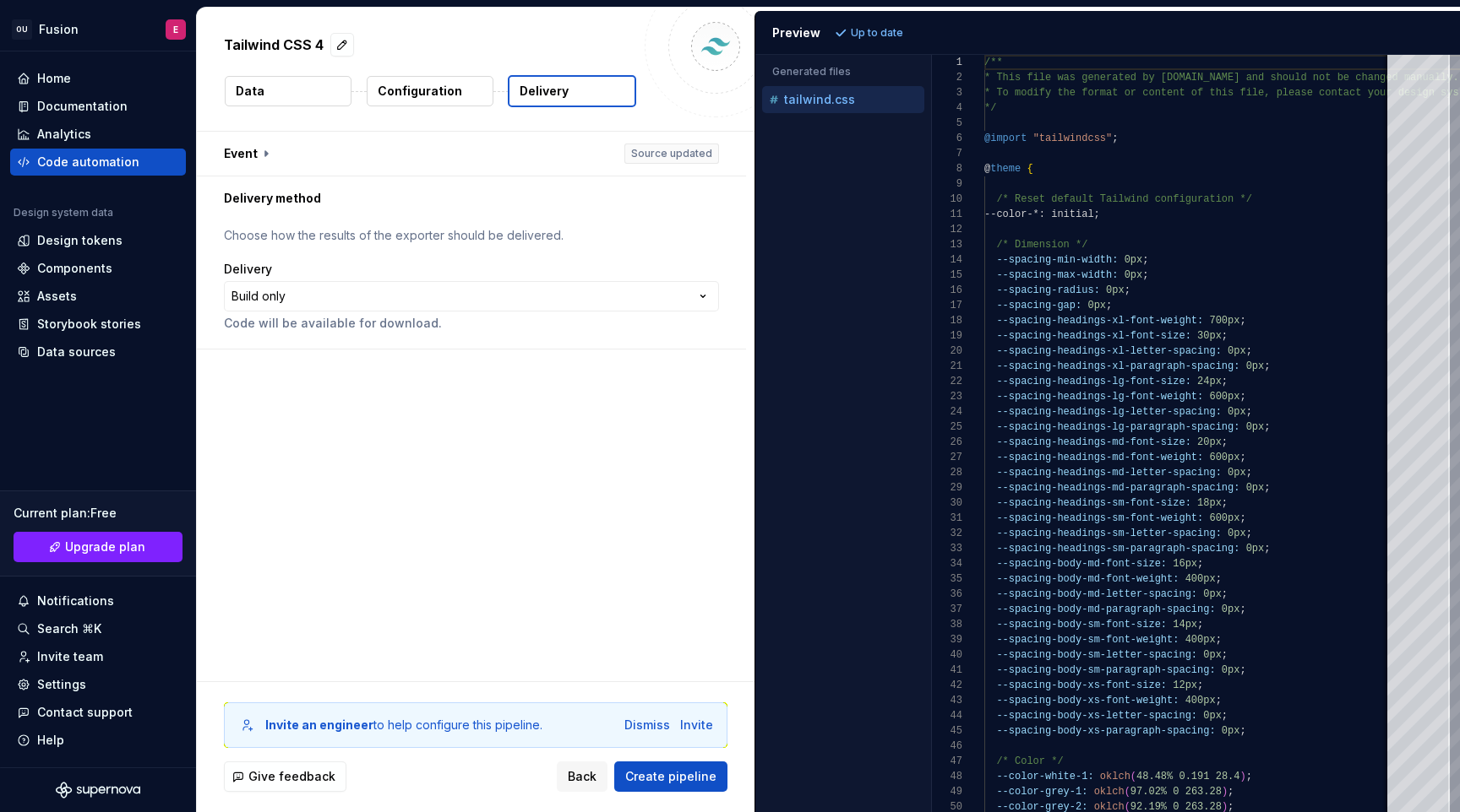
click at [493, 304] on html "**********" at bounding box center [730, 406] width 1460 height 812
click at [592, 779] on span "Back" at bounding box center [581, 777] width 29 height 17
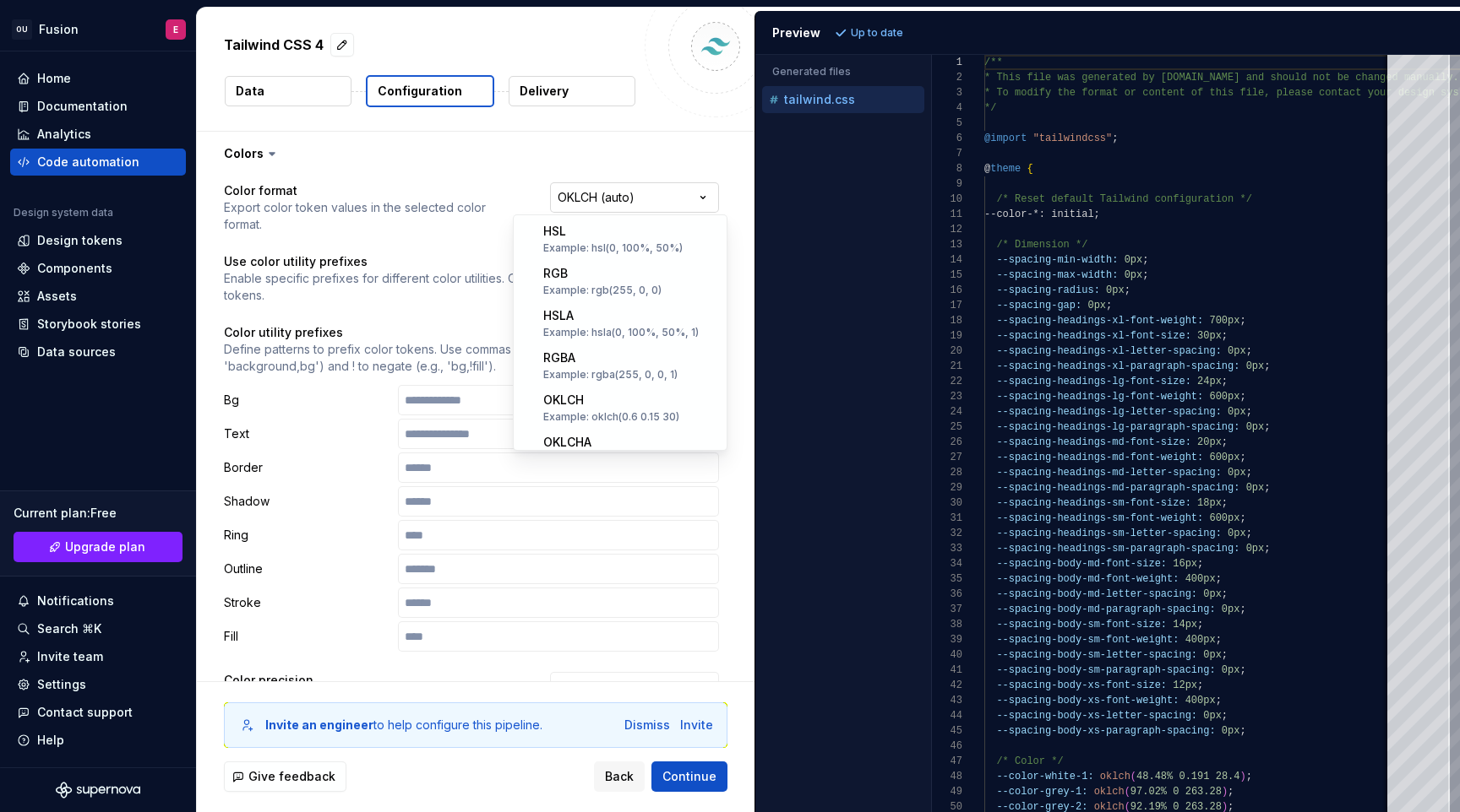
click at [613, 195] on html "**********" at bounding box center [730, 406] width 1460 height 812
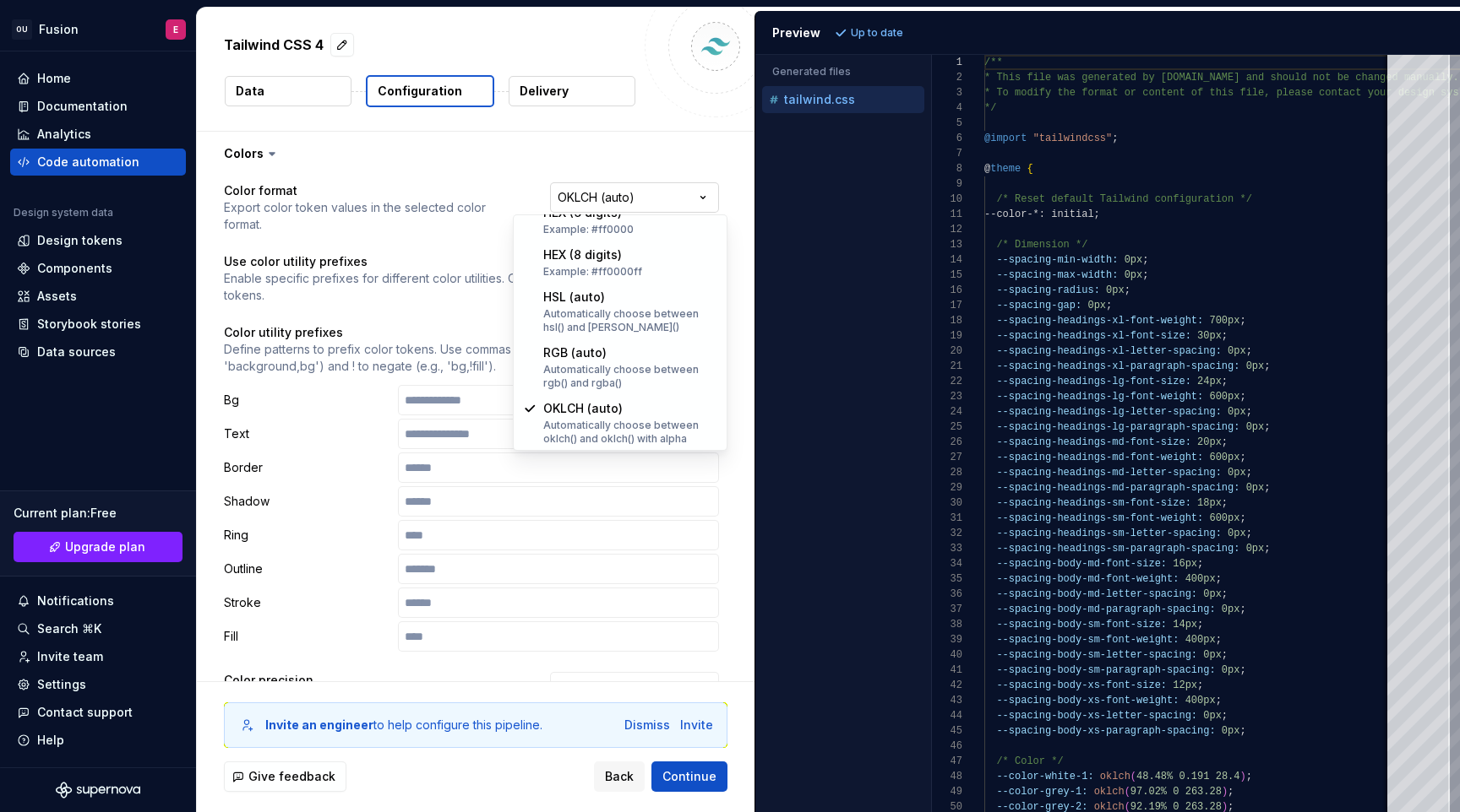
click at [613, 195] on html "**********" at bounding box center [730, 406] width 1460 height 812
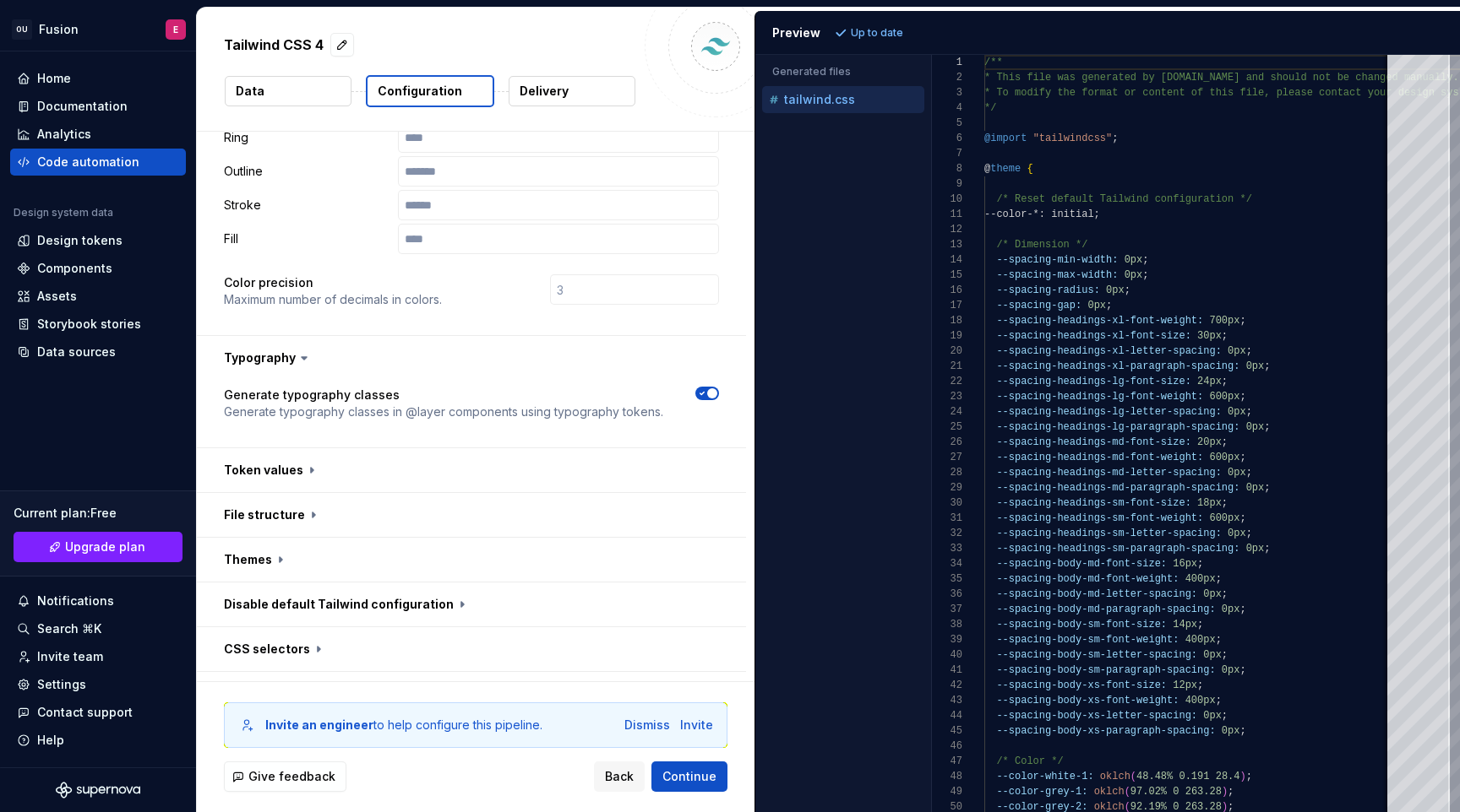
scroll to position [489, 0]
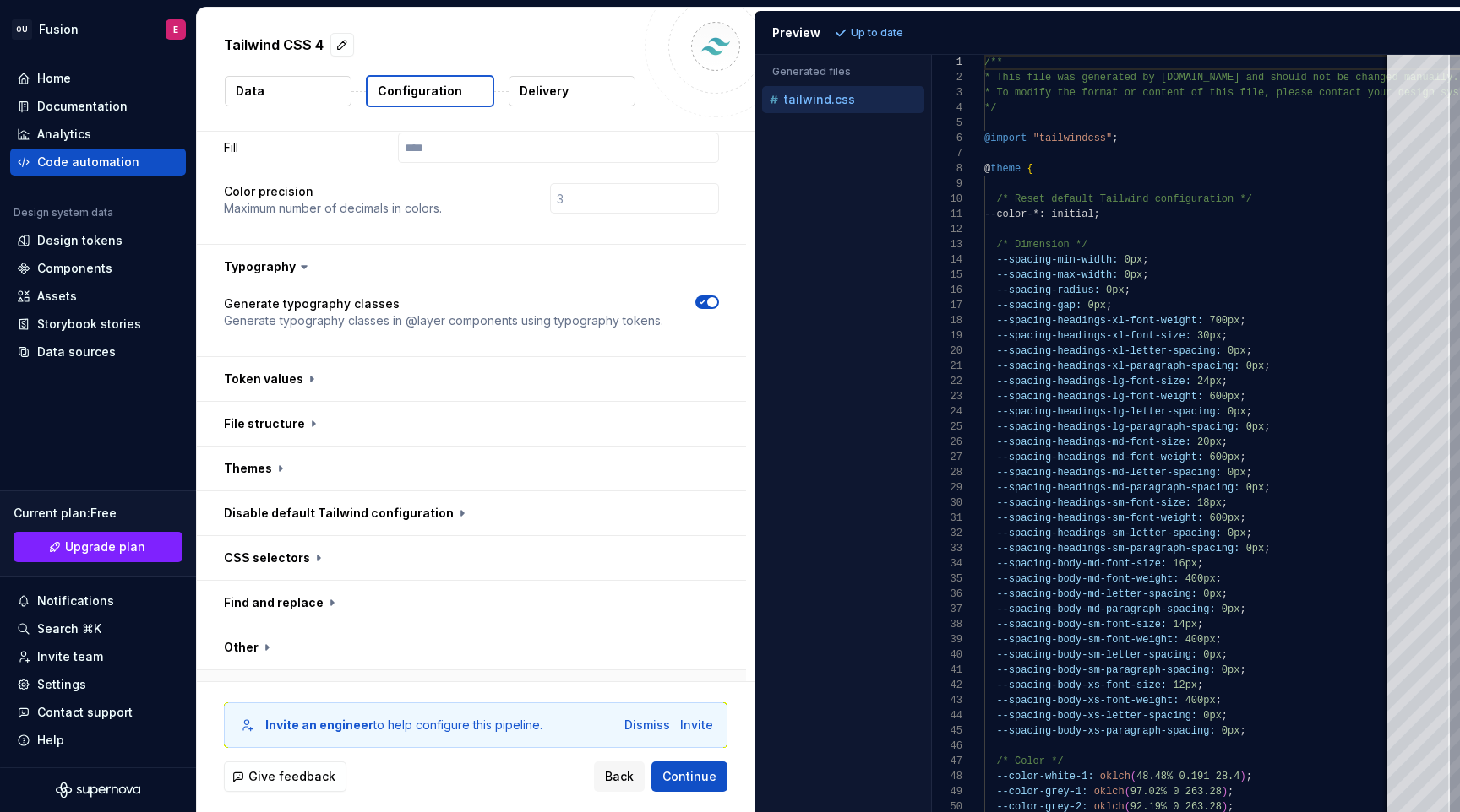
click at [319, 670] on button "button" at bounding box center [471, 692] width 549 height 44
click at [257, 626] on button "button" at bounding box center [471, 647] width 549 height 44
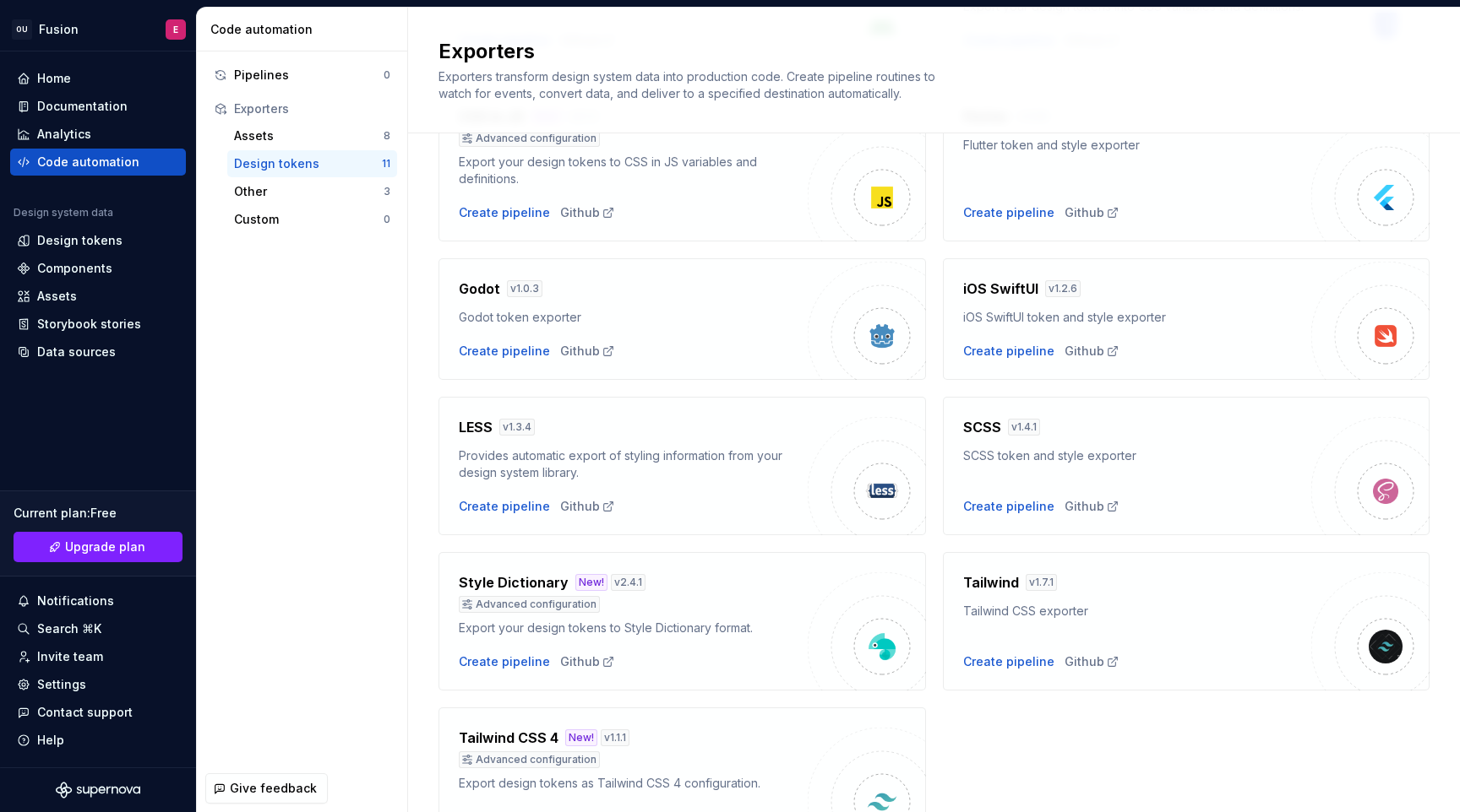
scroll to position [372, 0]
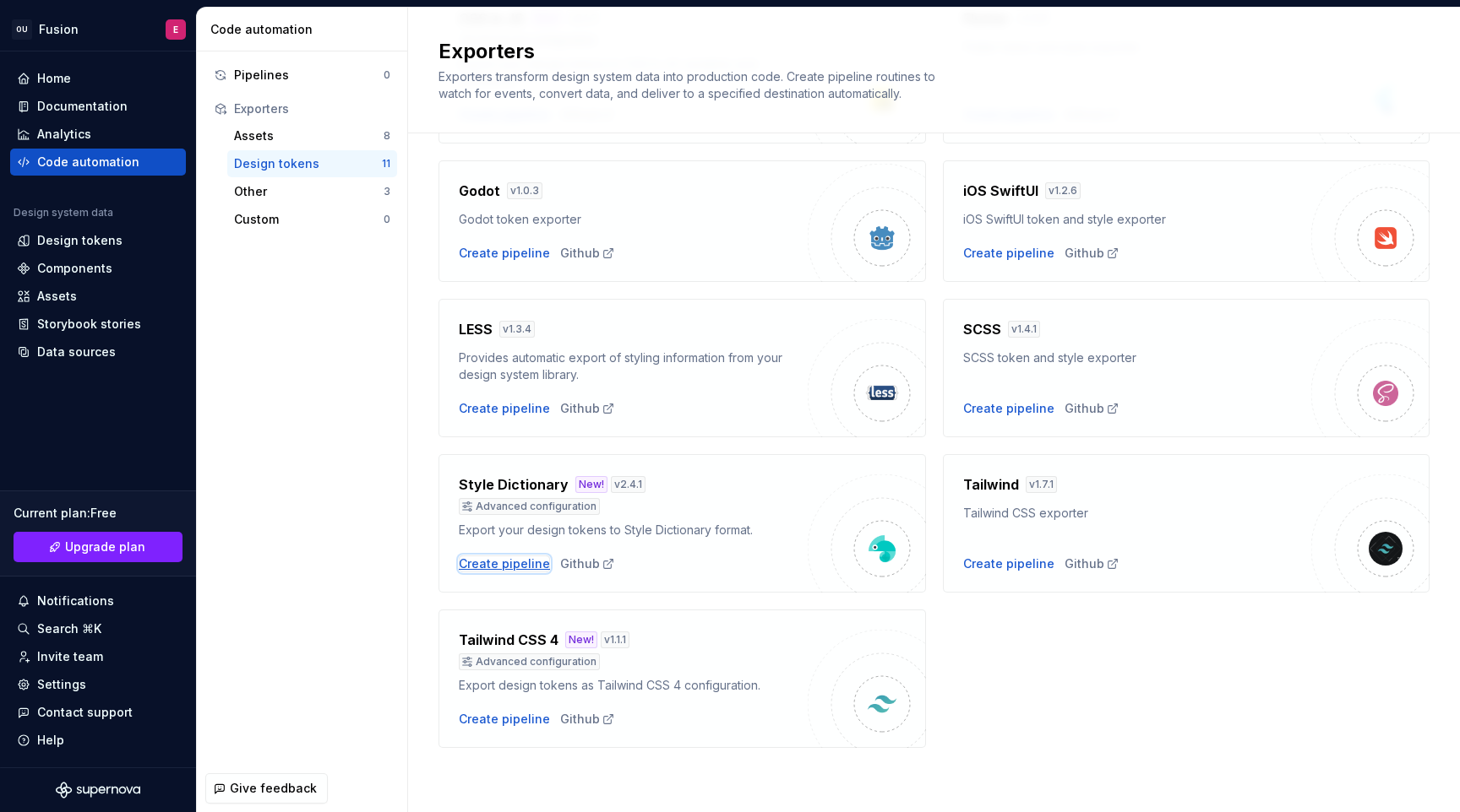
click at [523, 563] on div "Create pipeline" at bounding box center [504, 564] width 91 height 17
type textarea "*"
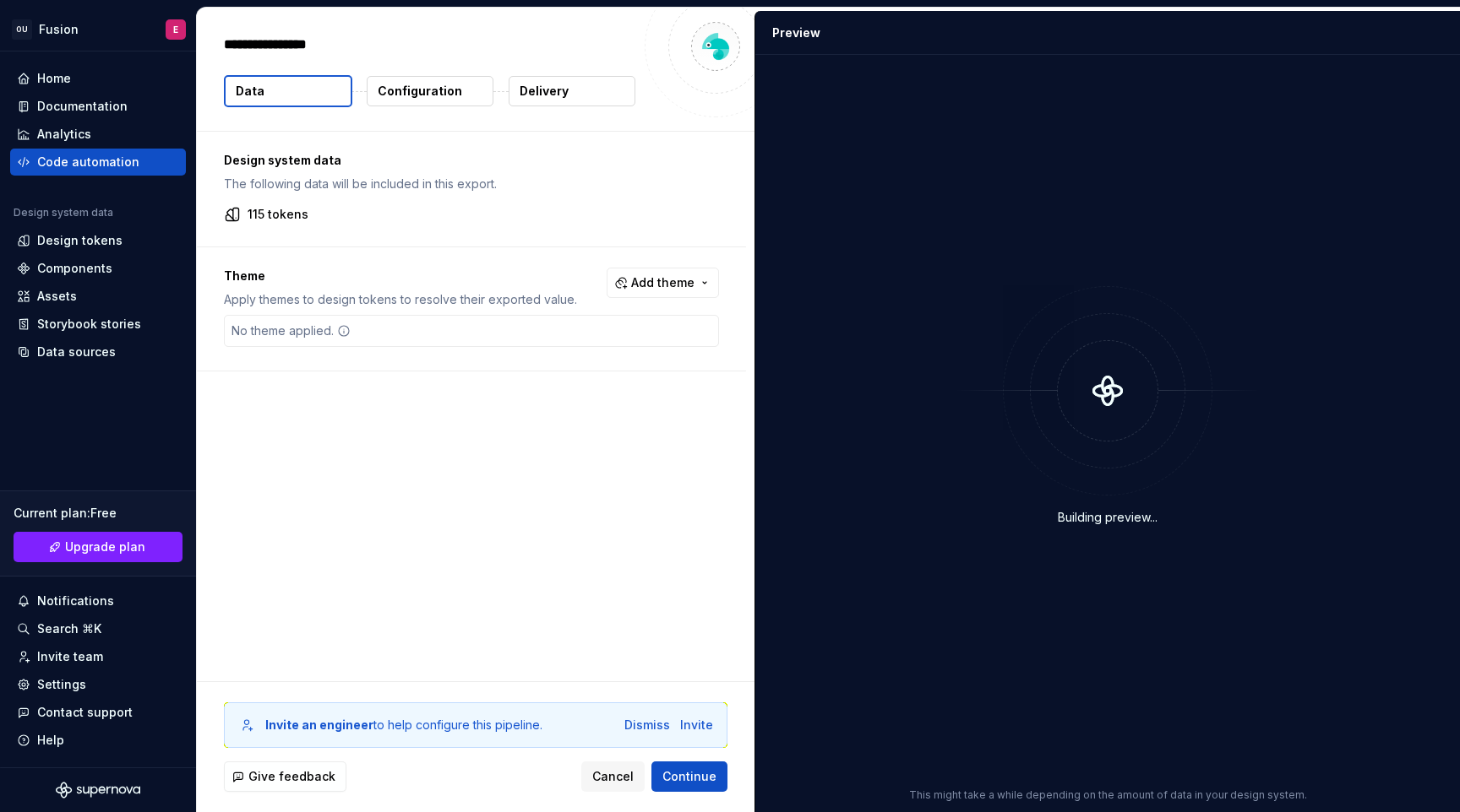
click at [440, 102] on button "Configuration" at bounding box center [430, 91] width 127 height 31
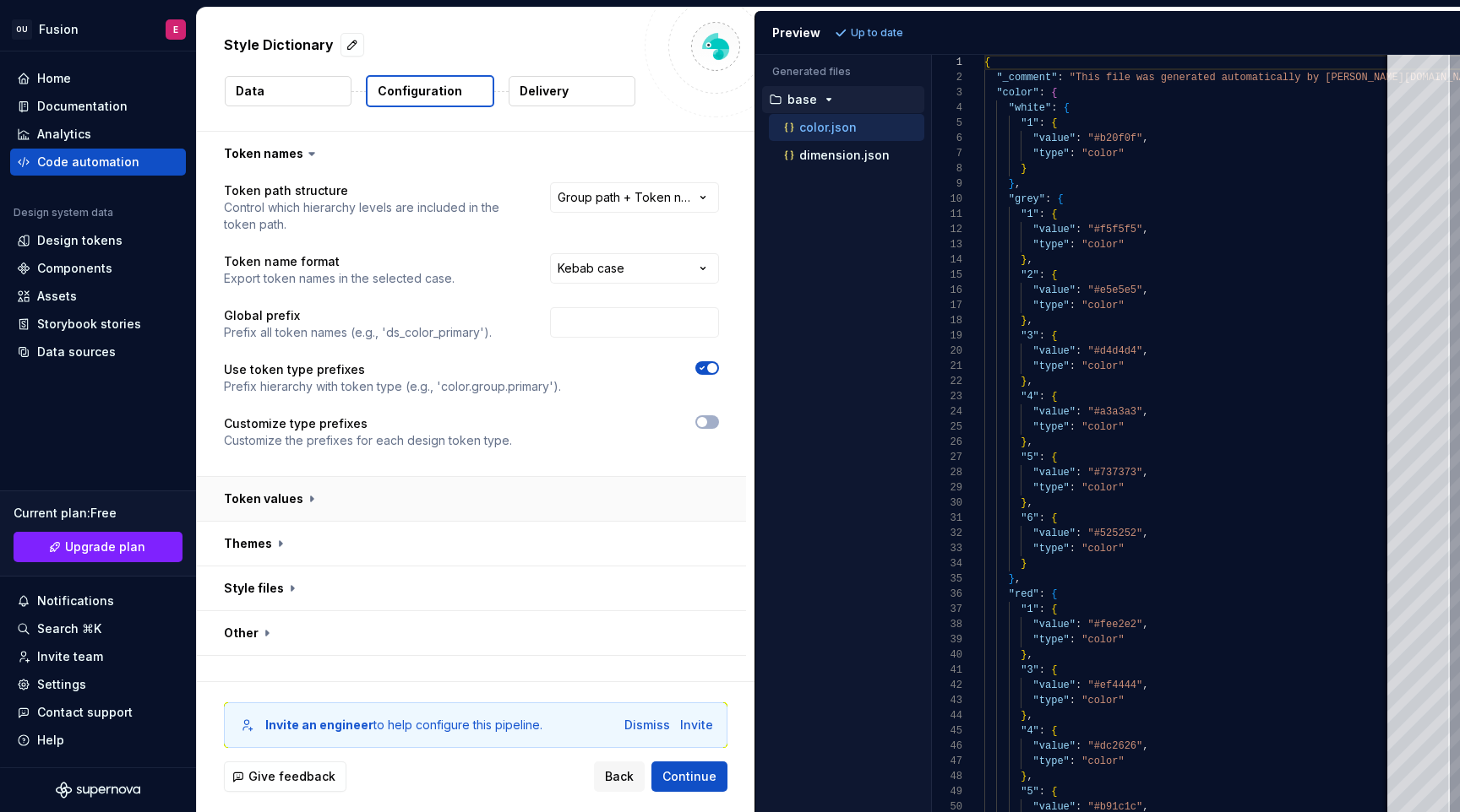
click at [238, 510] on button "button" at bounding box center [471, 498] width 549 height 44
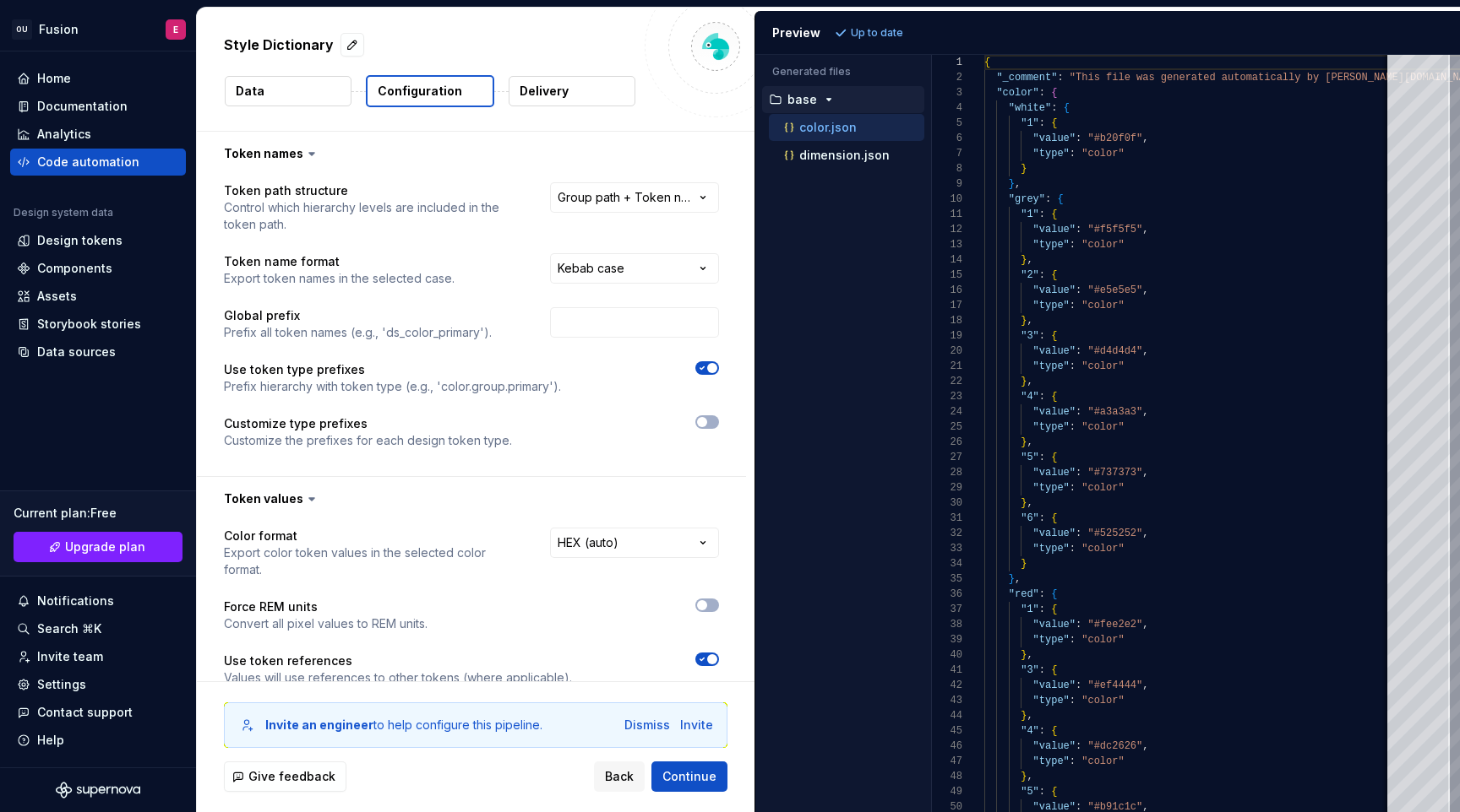
scroll to position [204, 0]
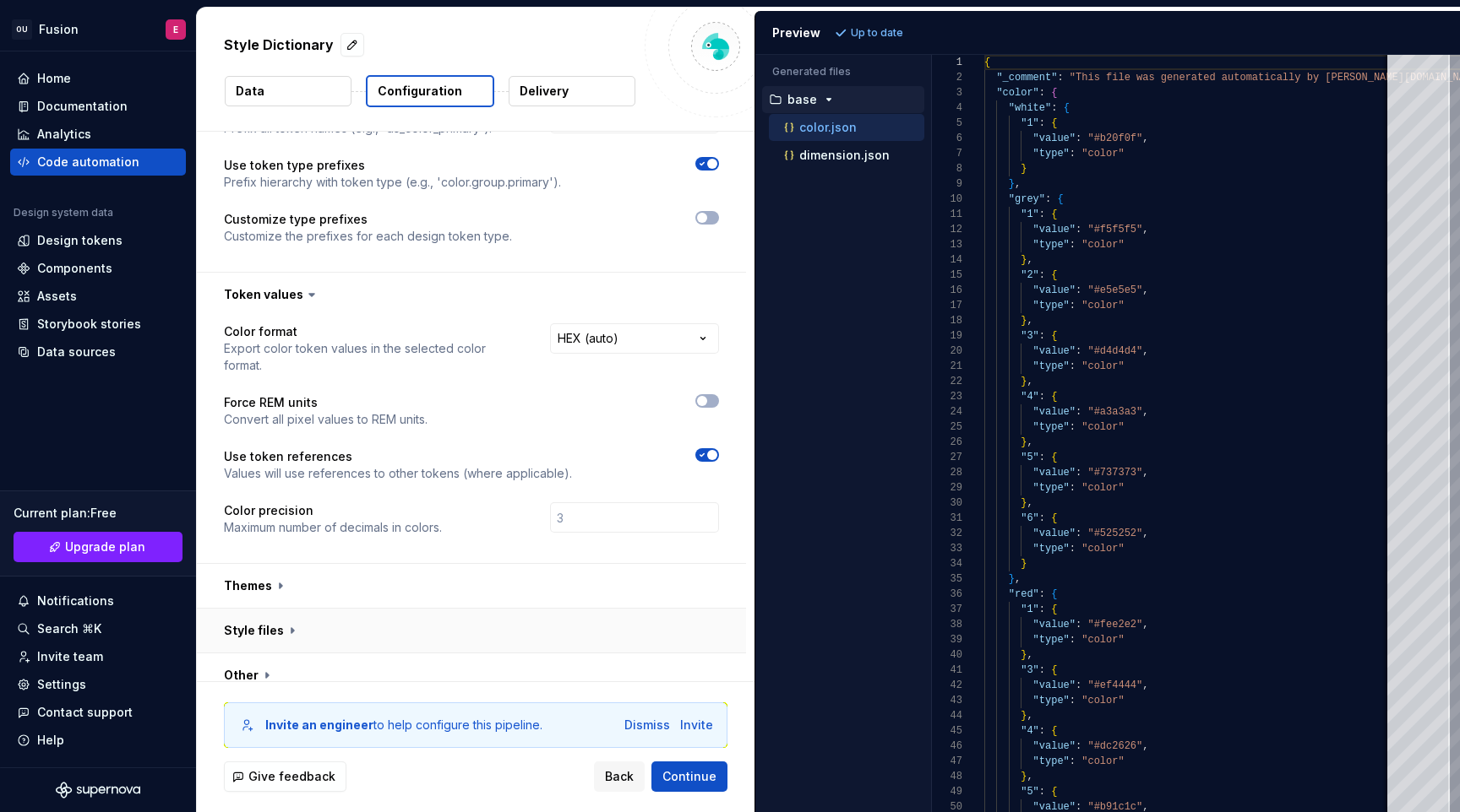
click at [258, 609] on button "button" at bounding box center [471, 630] width 549 height 44
click at [270, 564] on button "button" at bounding box center [471, 586] width 549 height 44
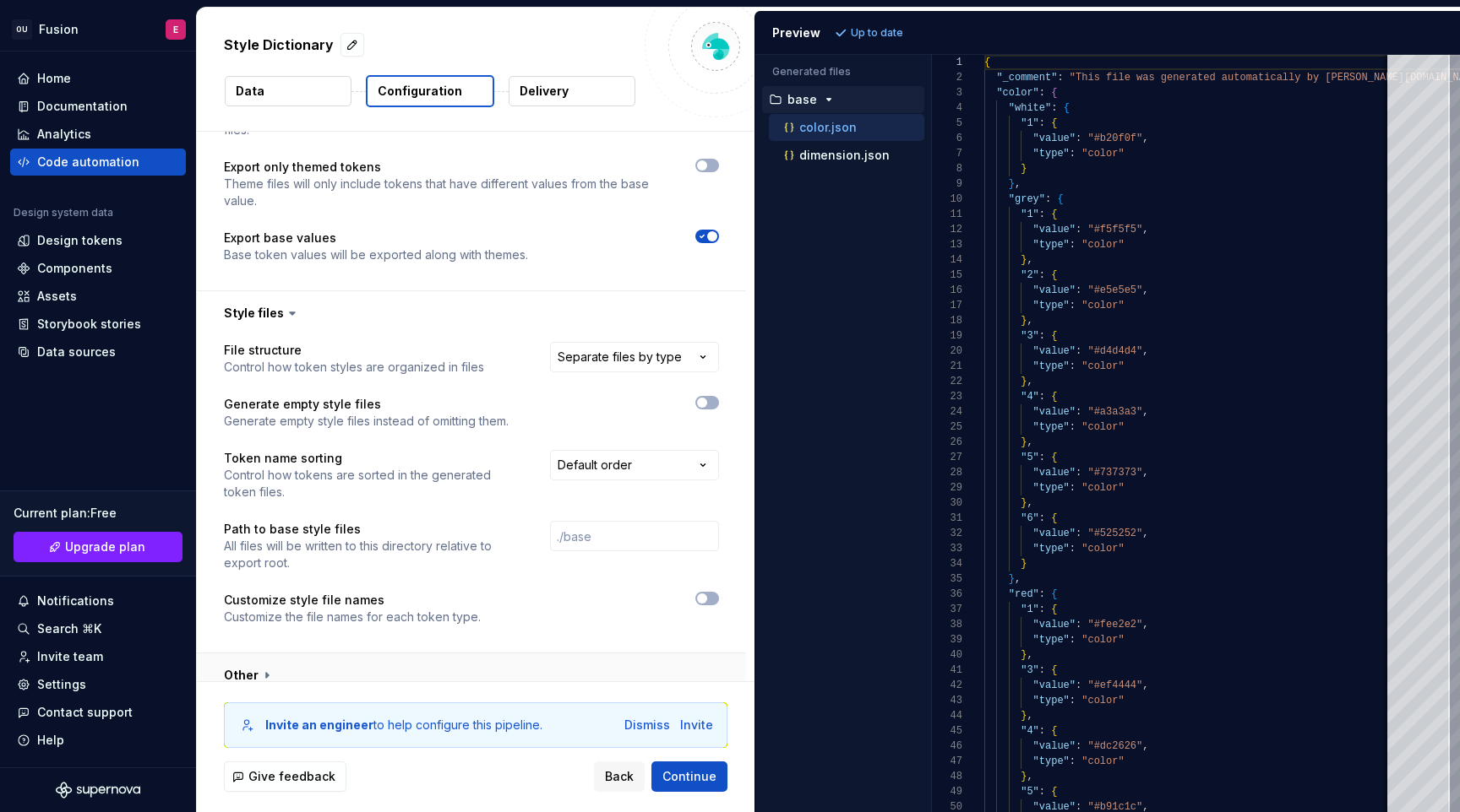
click at [259, 665] on button "button" at bounding box center [471, 675] width 549 height 44
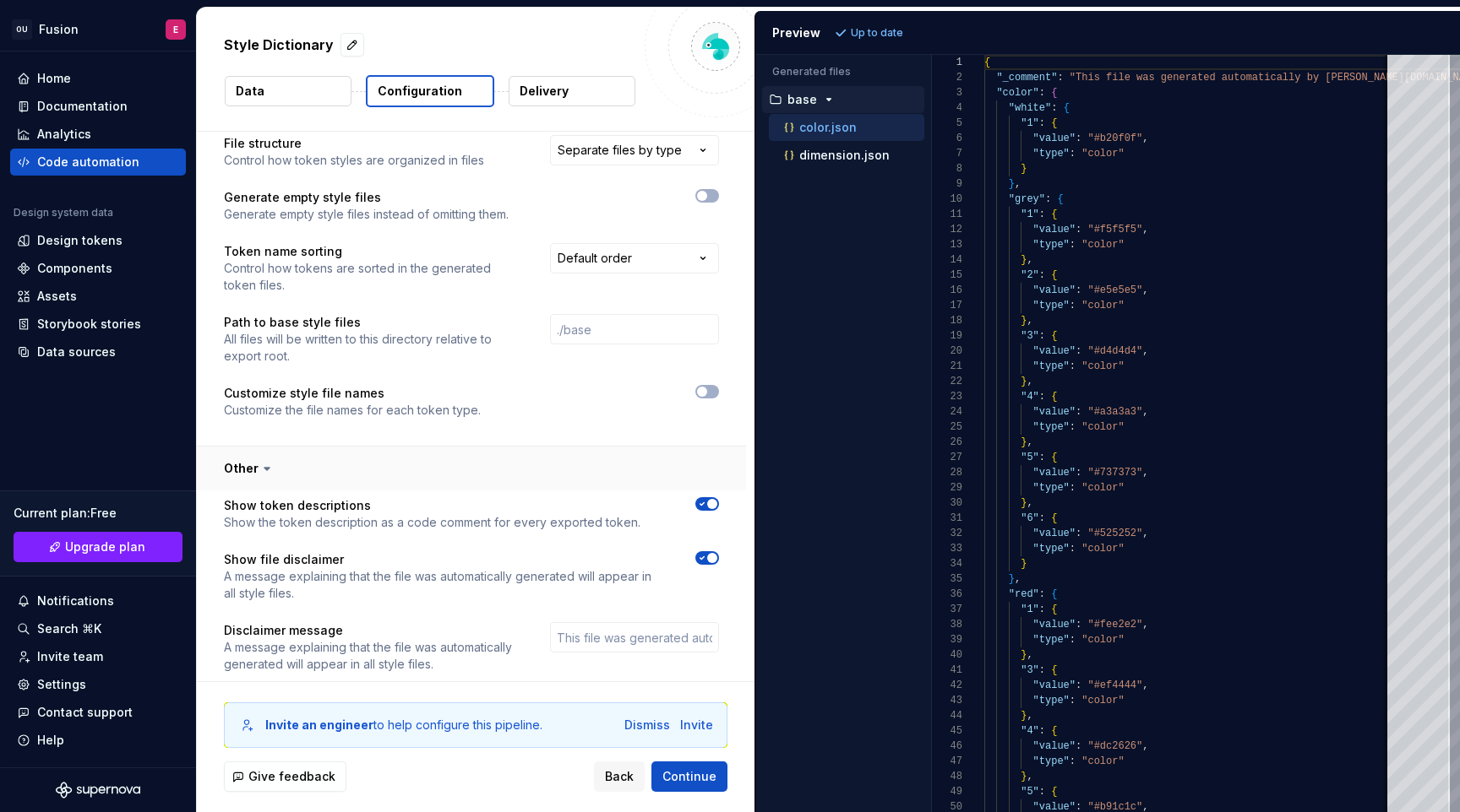
scroll to position [1011, 0]
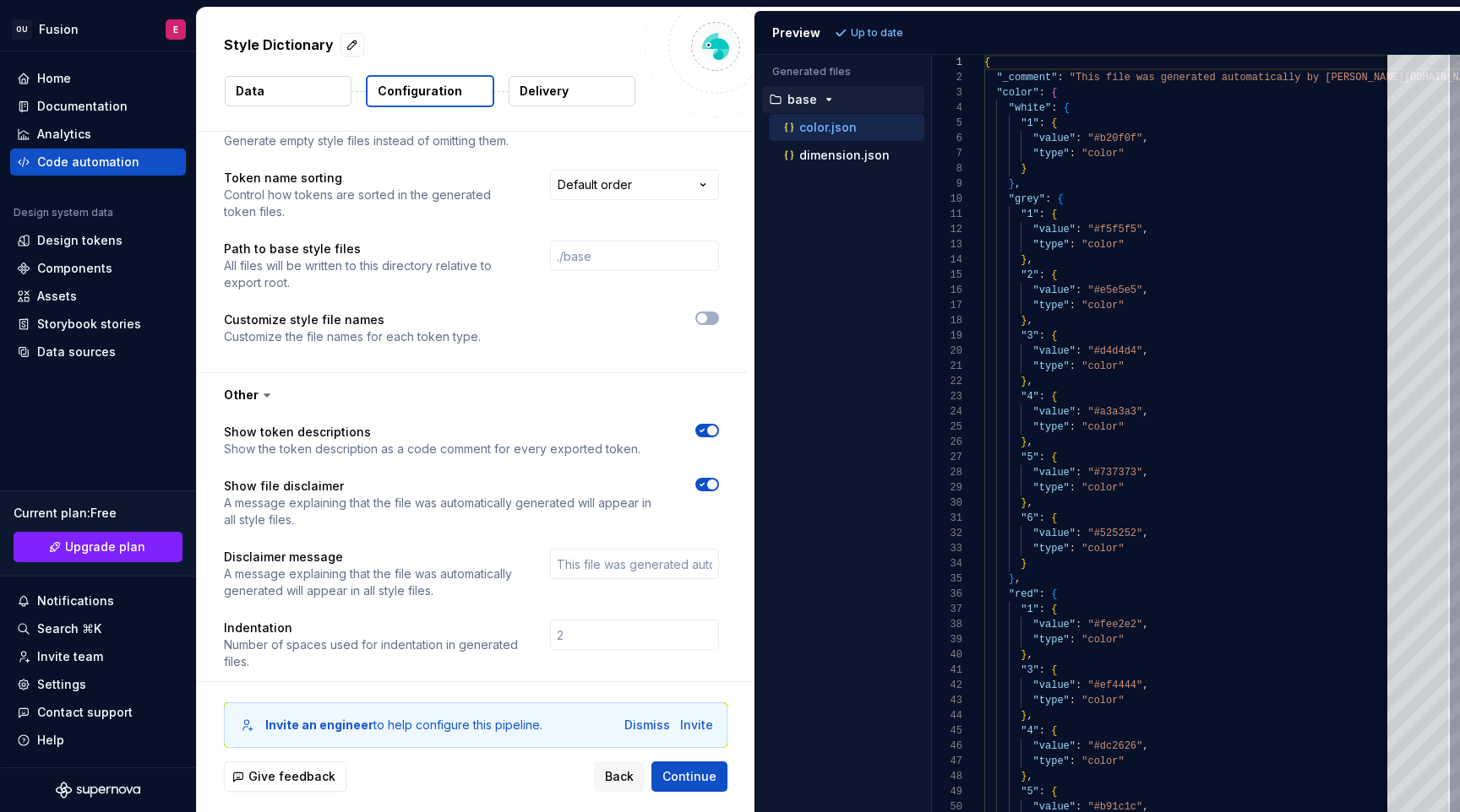
click at [550, 113] on div "Style Dictionary Data Configuration Delivery" at bounding box center [475, 69] width 557 height 123
click at [569, 82] on button "Delivery" at bounding box center [572, 91] width 127 height 31
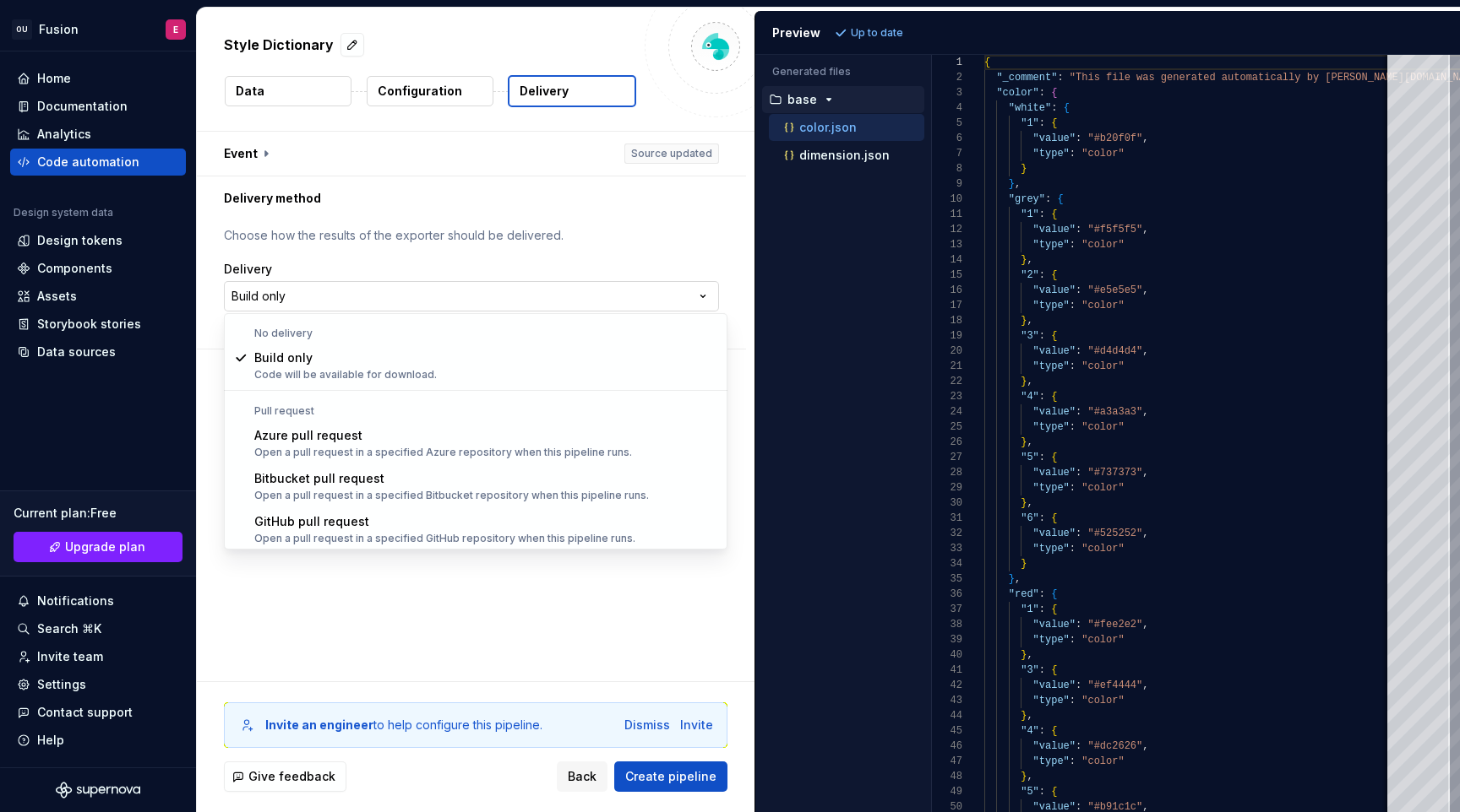
click at [280, 310] on html "**********" at bounding box center [730, 406] width 1460 height 812
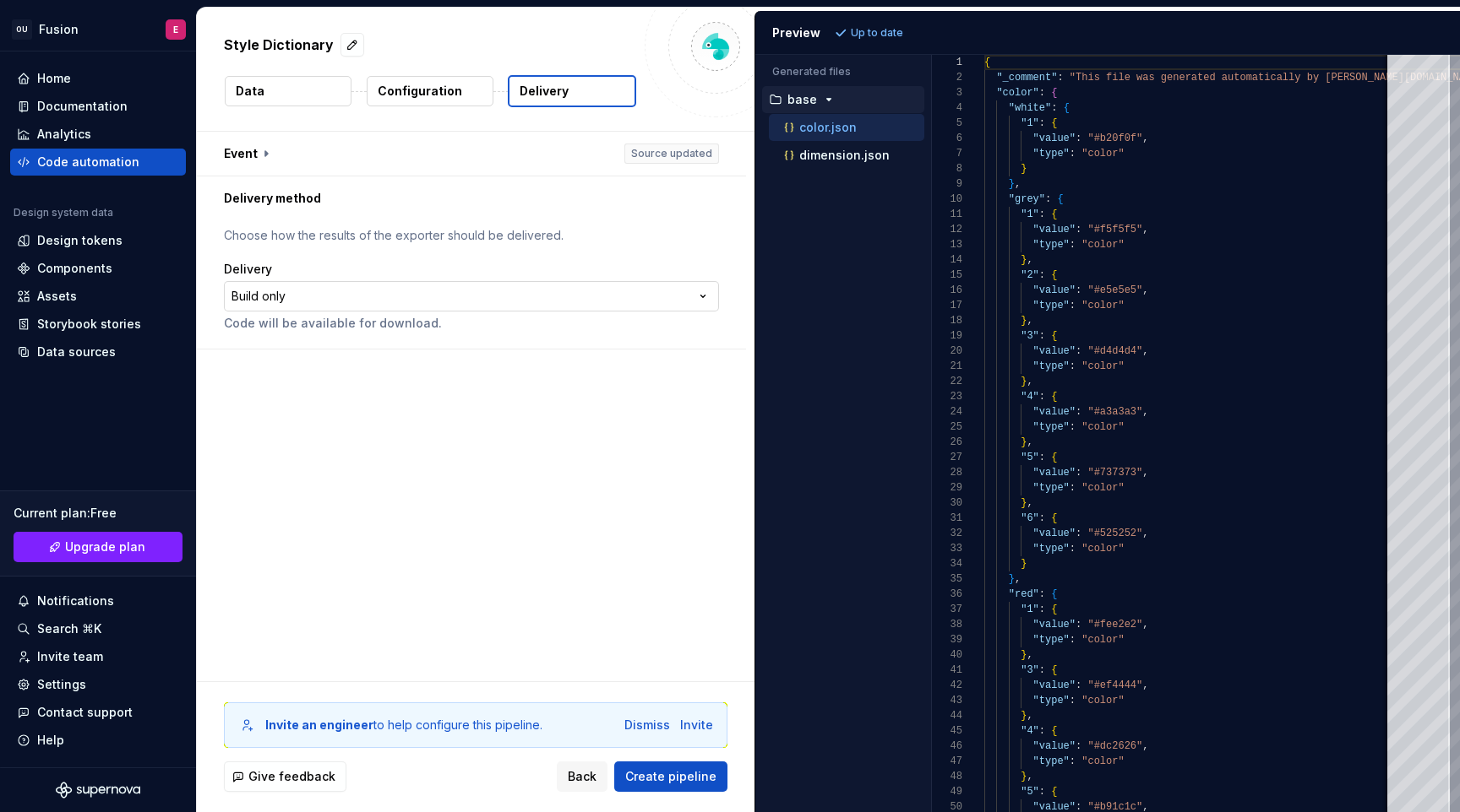
click at [338, 301] on html "**********" at bounding box center [730, 406] width 1460 height 812
click at [836, 152] on p "dimension.json" at bounding box center [844, 156] width 90 height 14
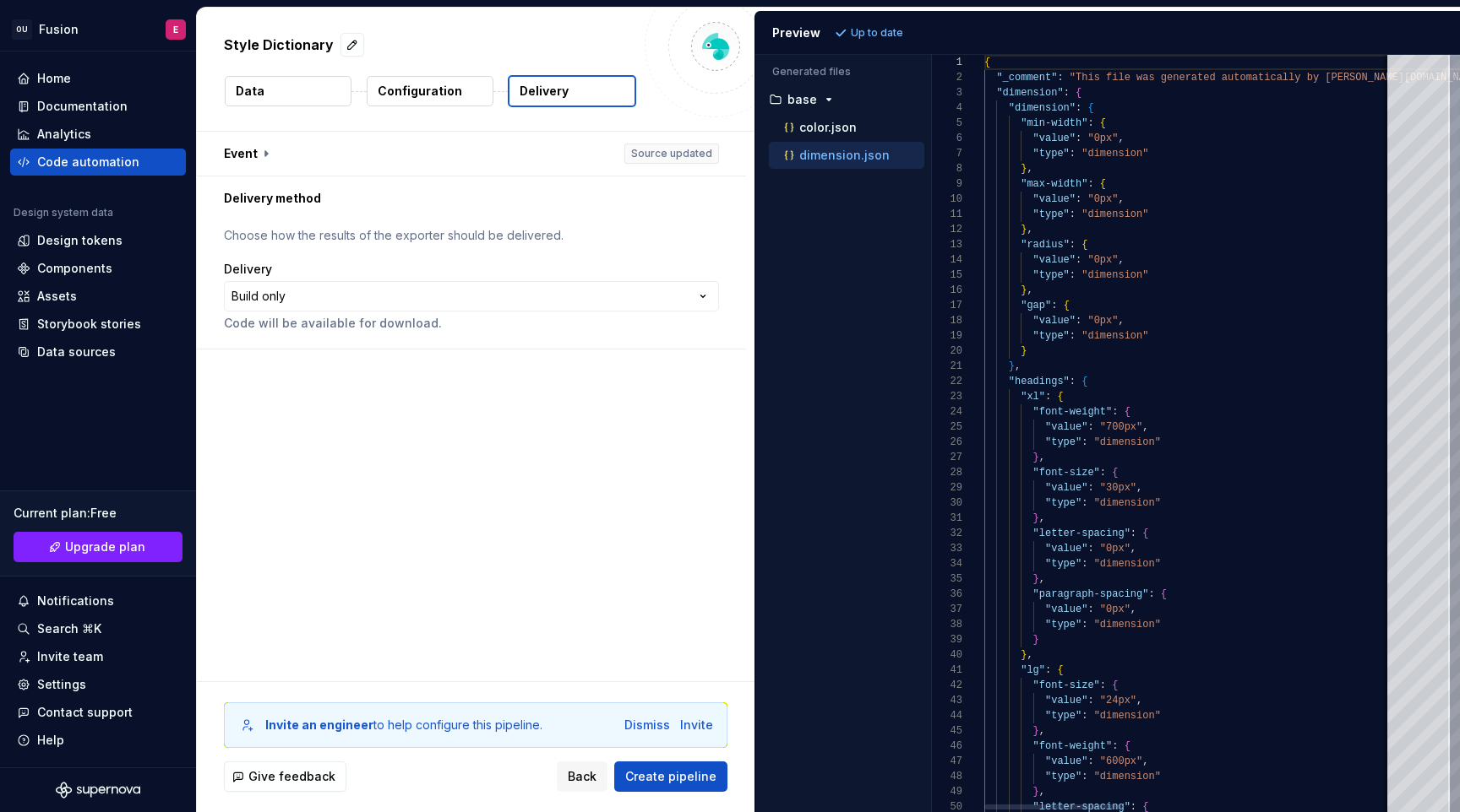
scroll to position [152, 0]
click at [855, 125] on div "color.json" at bounding box center [853, 128] width 143 height 17
type textarea "**********"
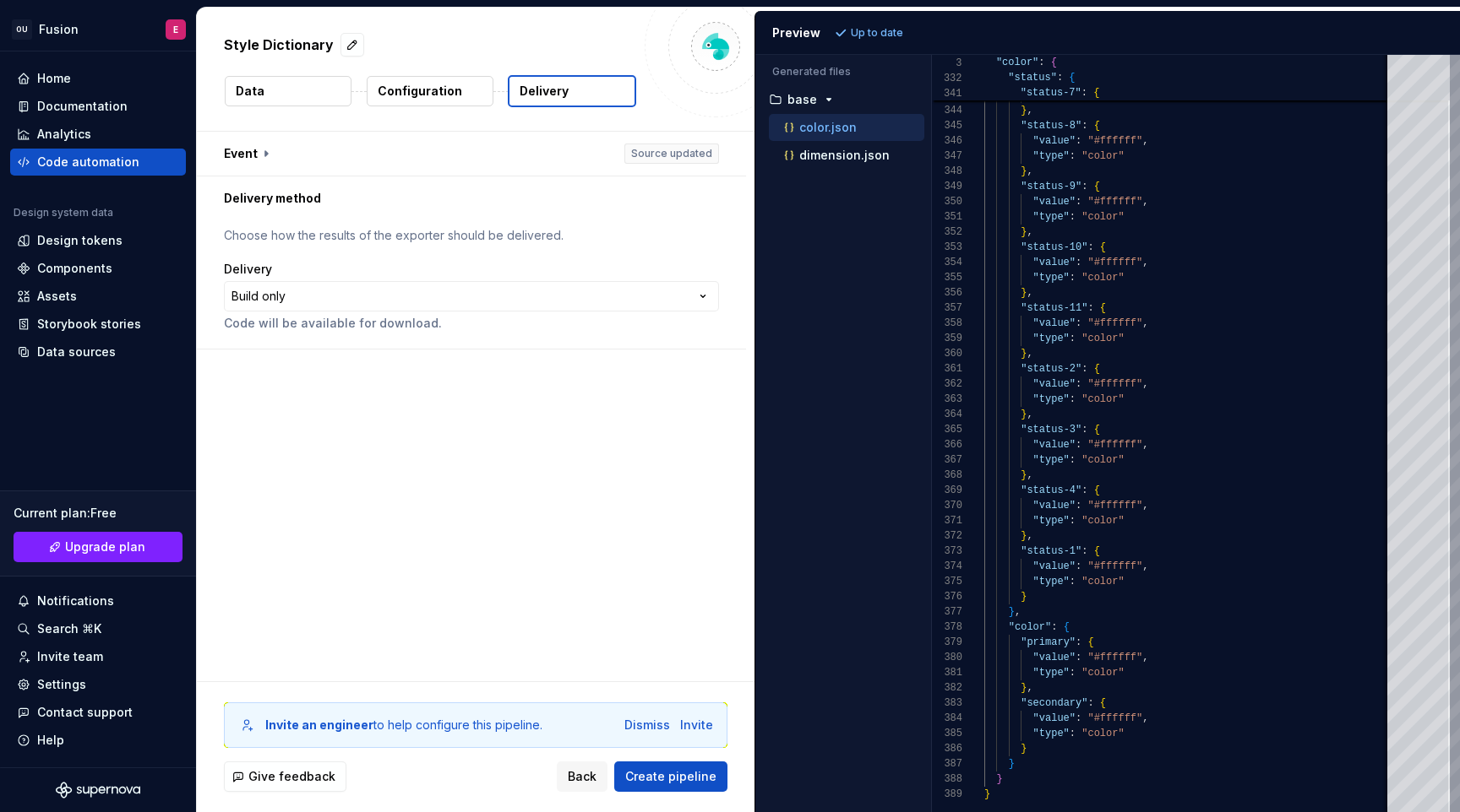
click at [324, 99] on button "Data" at bounding box center [288, 91] width 127 height 31
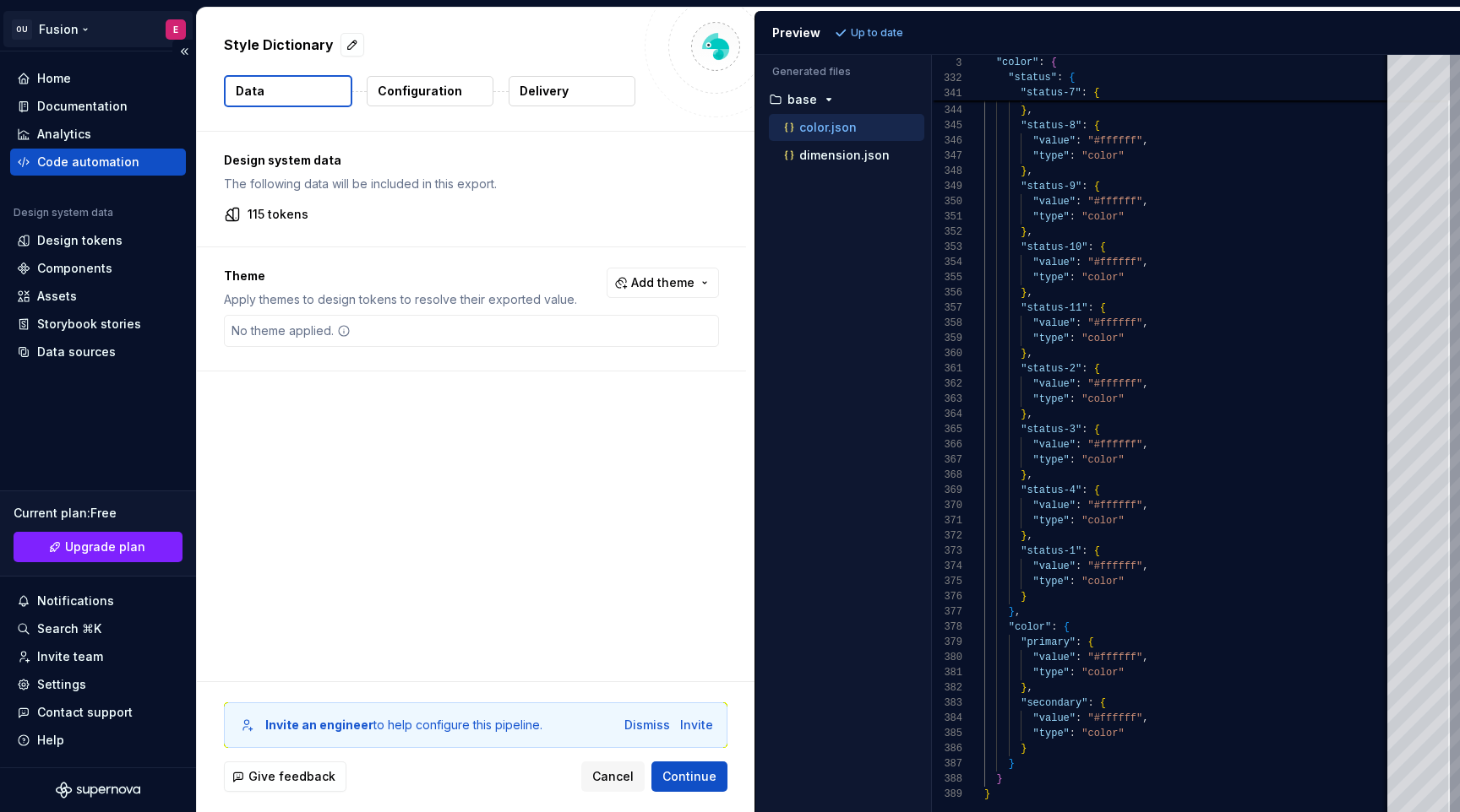
click at [97, 41] on html "OU Fusion E Home Documentation Analytics Code automation Design system data Des…" at bounding box center [730, 406] width 1460 height 812
